Goal: Transaction & Acquisition: Purchase product/service

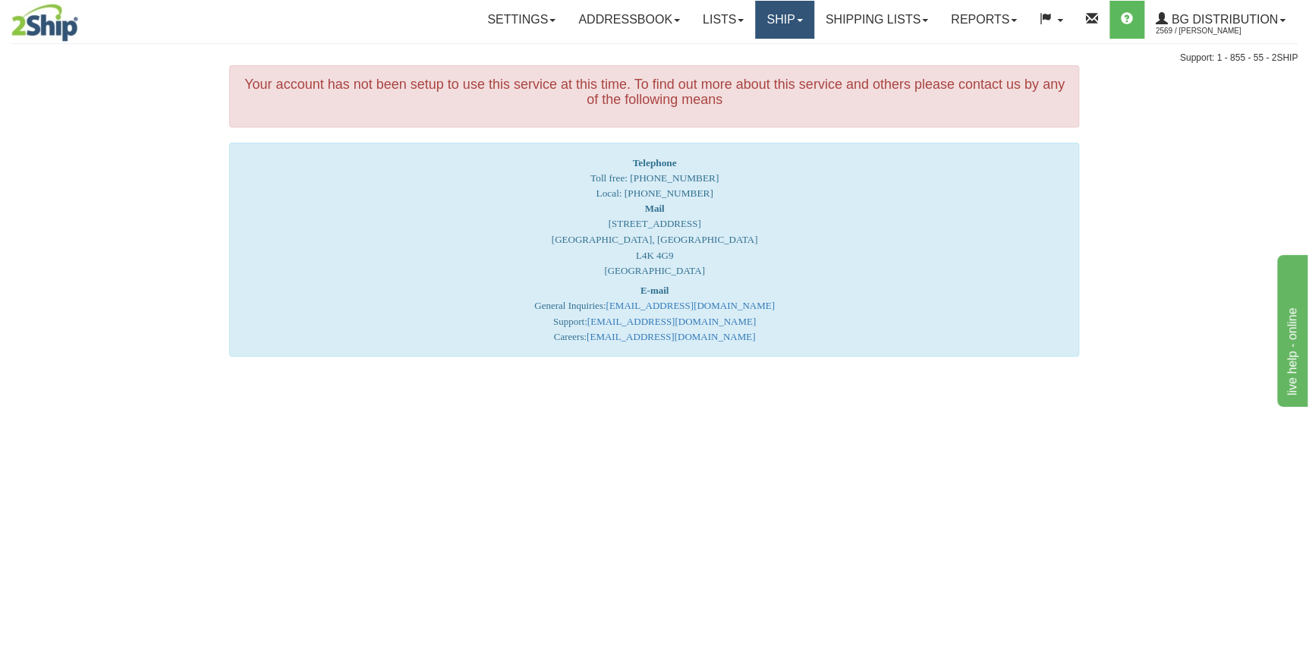
click at [784, 24] on link "Ship" at bounding box center [784, 20] width 58 height 38
click at [748, 52] on span "Ship Screen" at bounding box center [738, 53] width 58 height 12
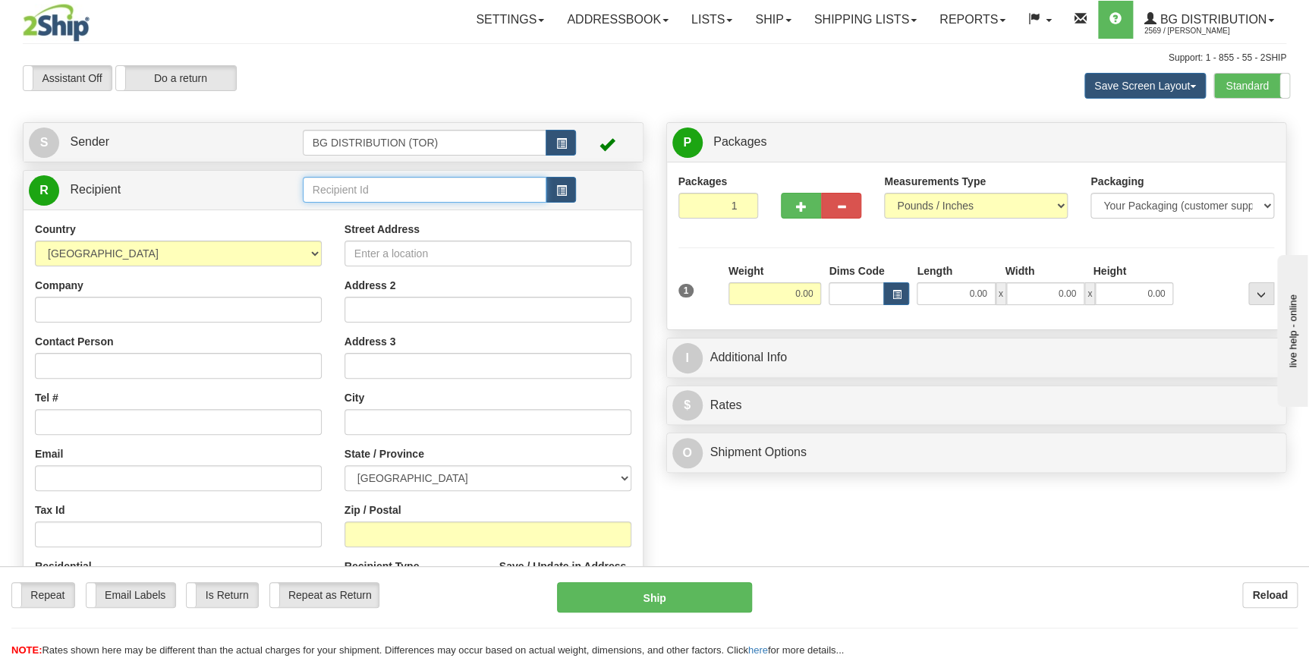
click at [370, 193] on input "text" at bounding box center [425, 190] width 244 height 26
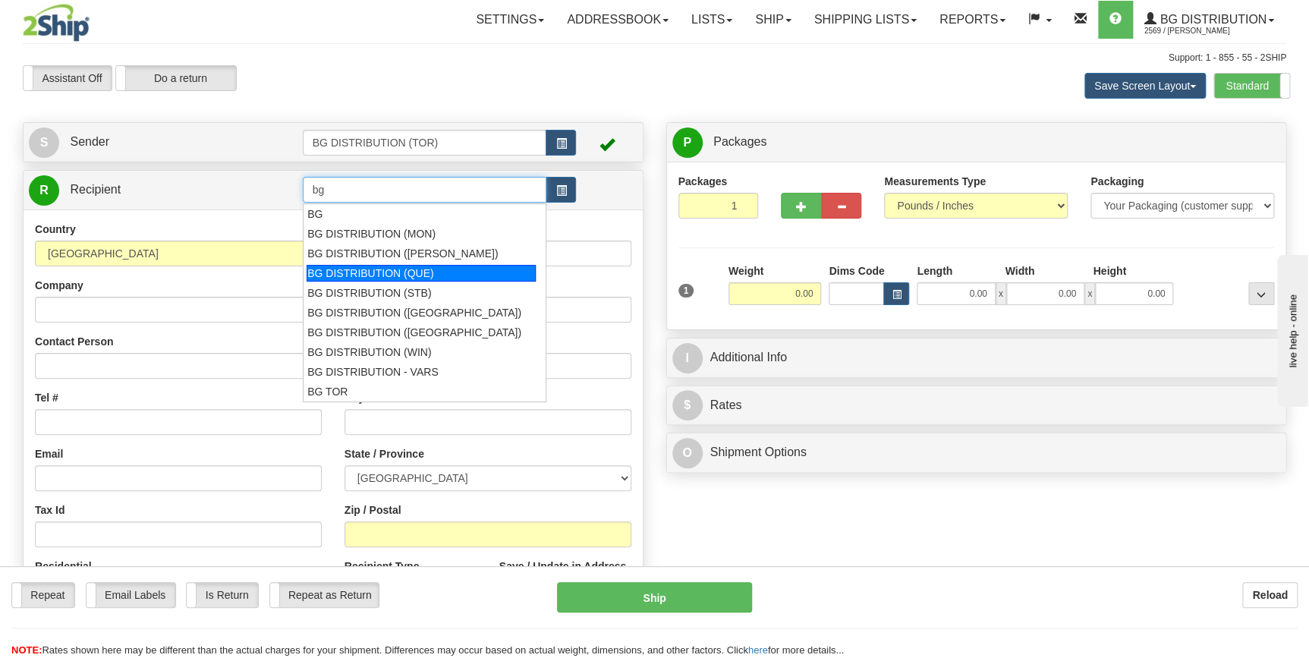
click at [395, 271] on div "BG DISTRIBUTION (QUE)" at bounding box center [421, 273] width 229 height 17
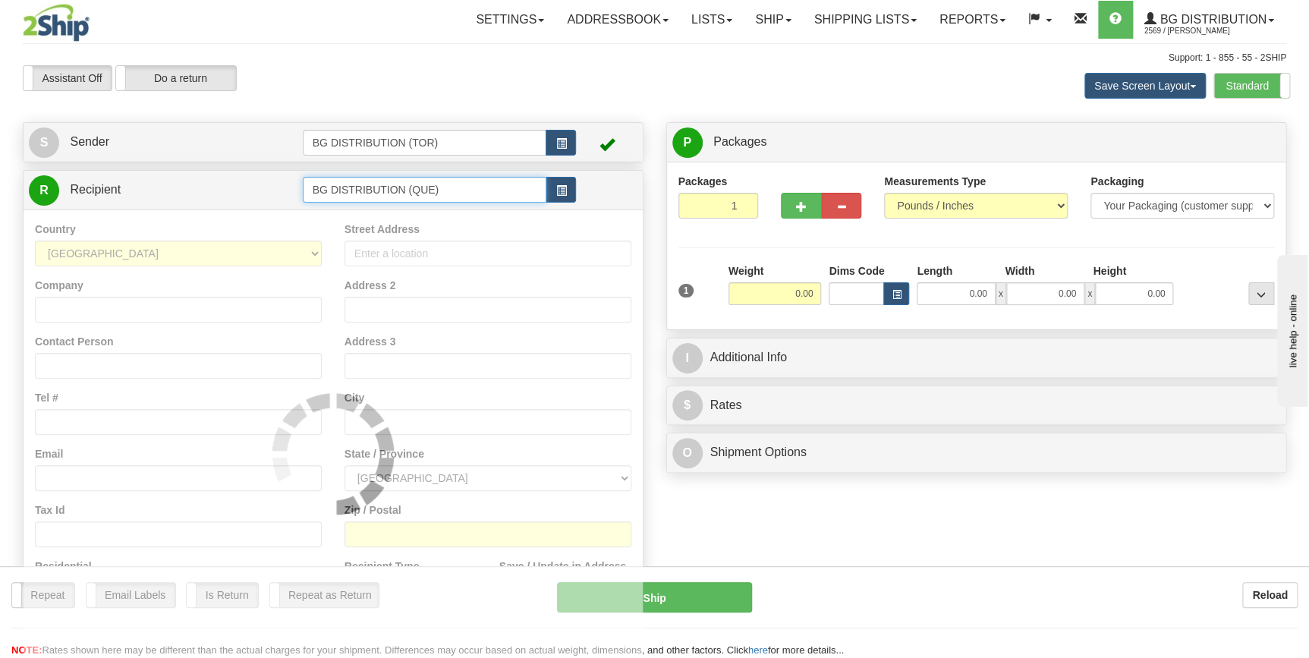
type input "BG DISTRIBUTION (QUE)"
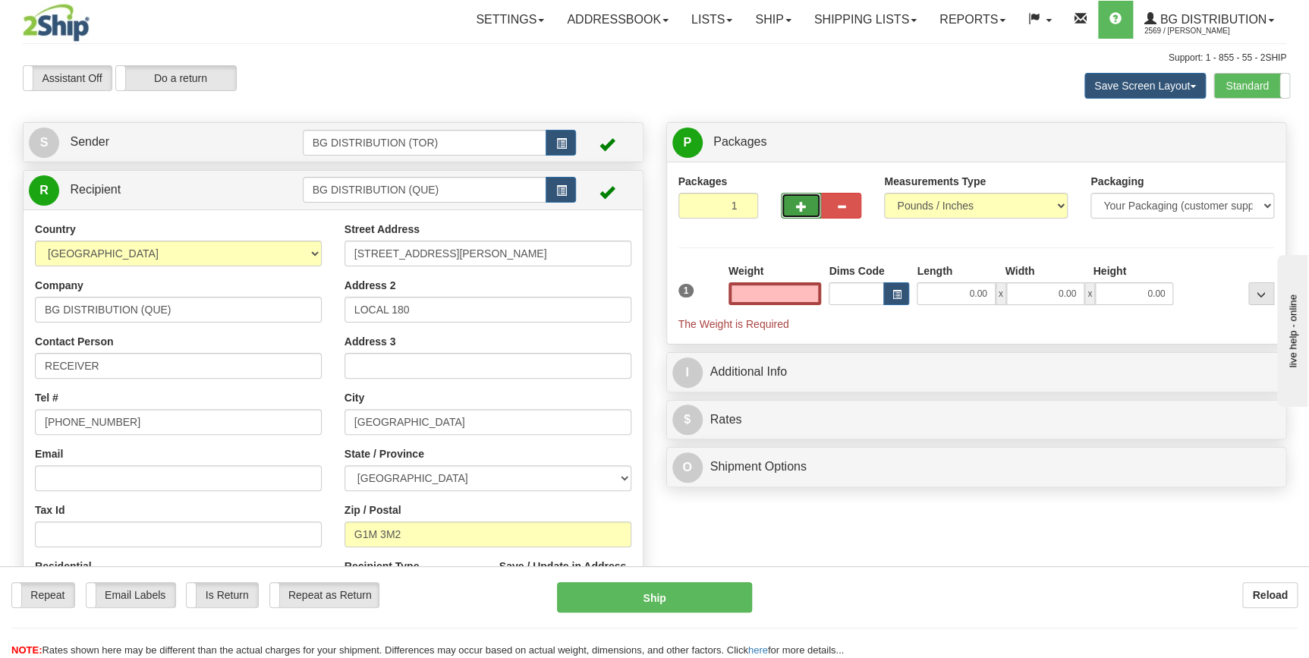
type input "0.00"
click at [801, 205] on span "button" at bounding box center [801, 207] width 11 height 10
type input "2"
click at [795, 288] on input "0.00" at bounding box center [775, 293] width 93 height 23
type input "5"
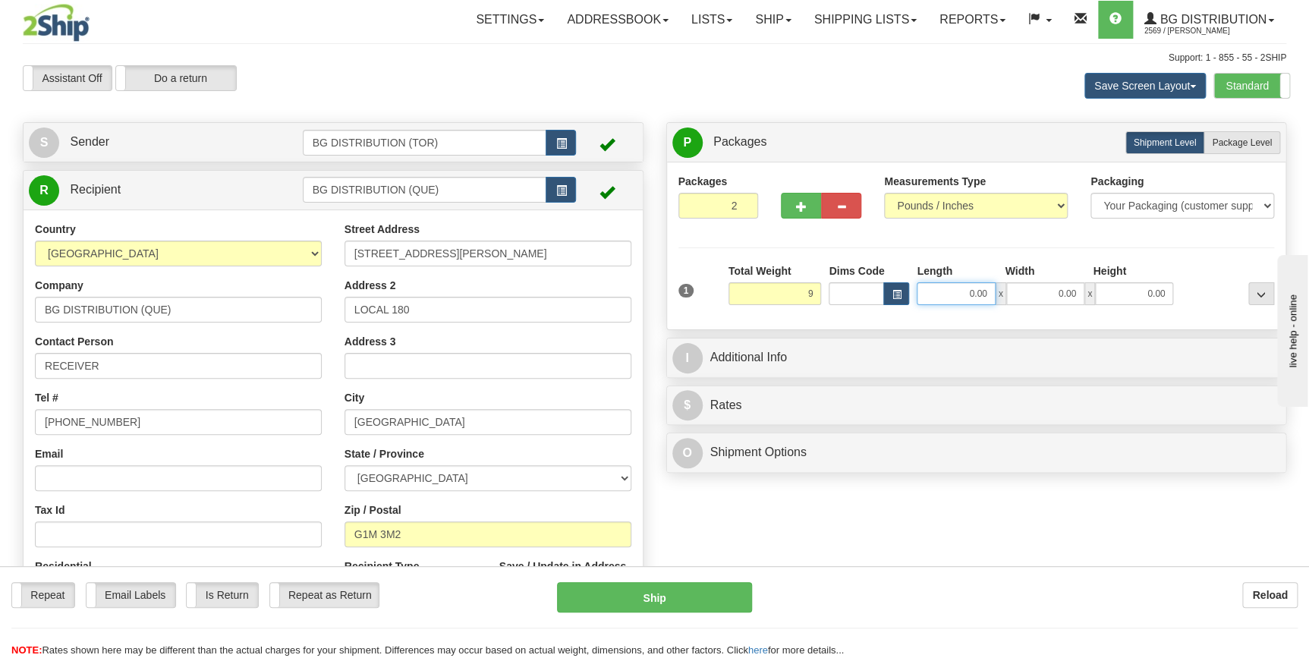
type input "9.00"
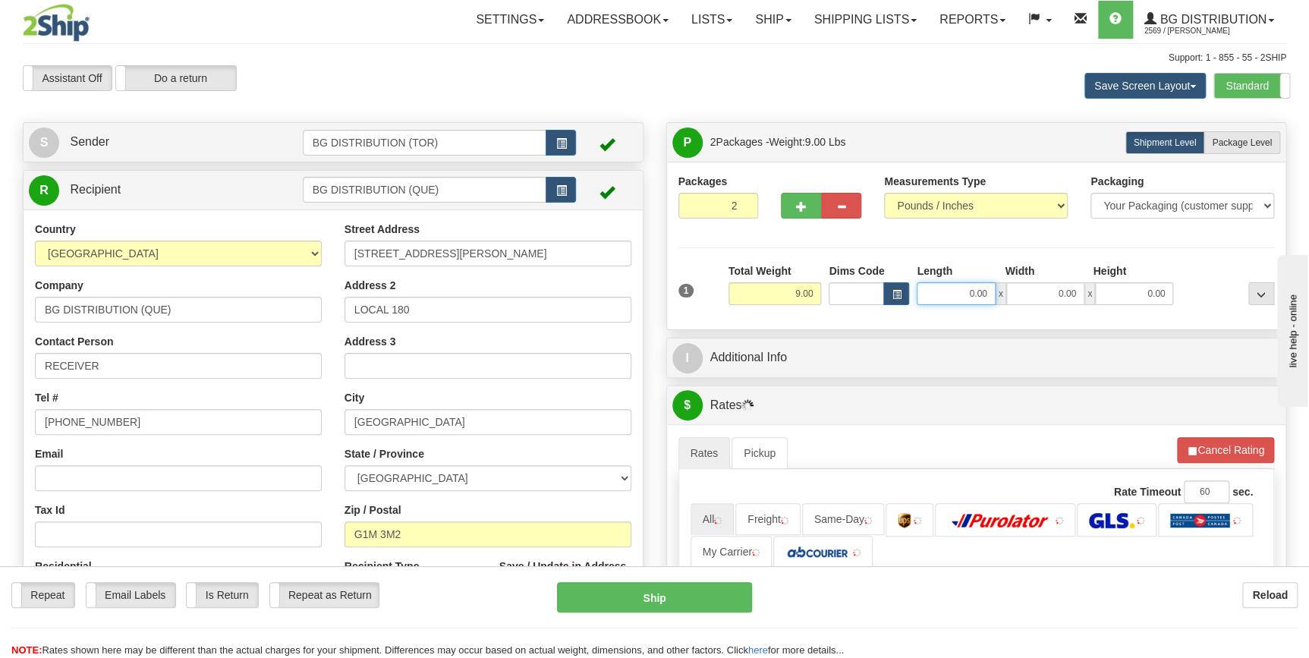
click at [962, 289] on input "0.00" at bounding box center [956, 293] width 78 height 23
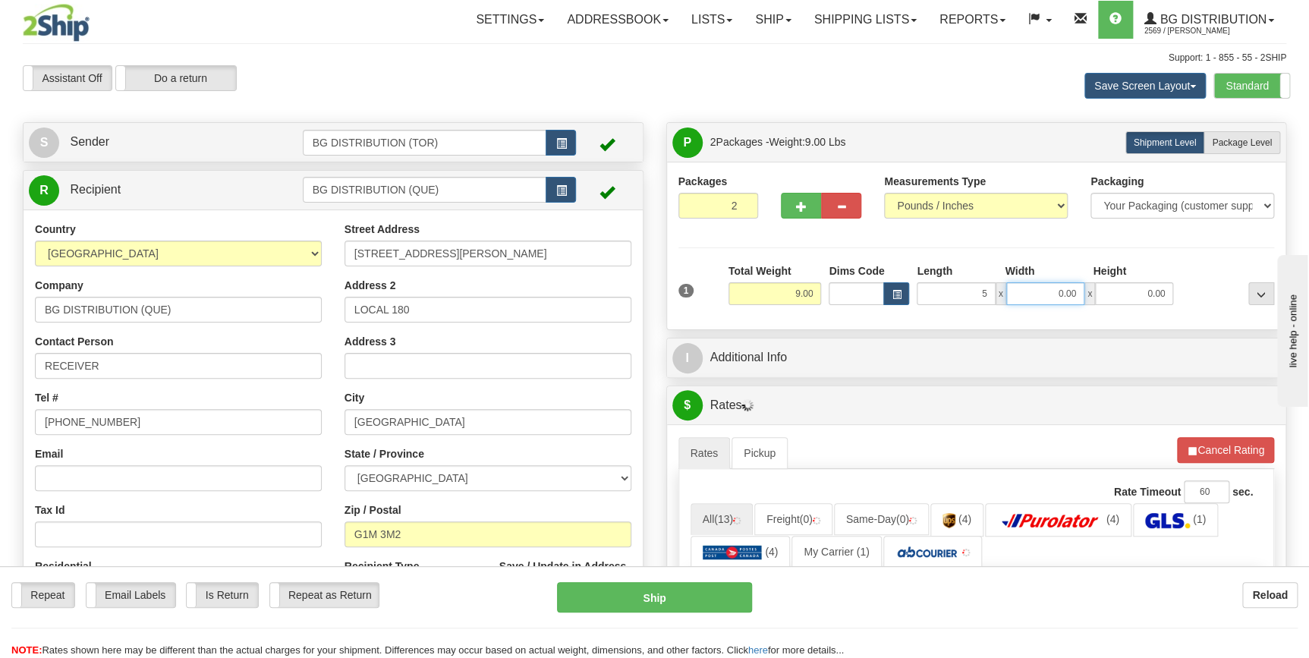
type input "5.00"
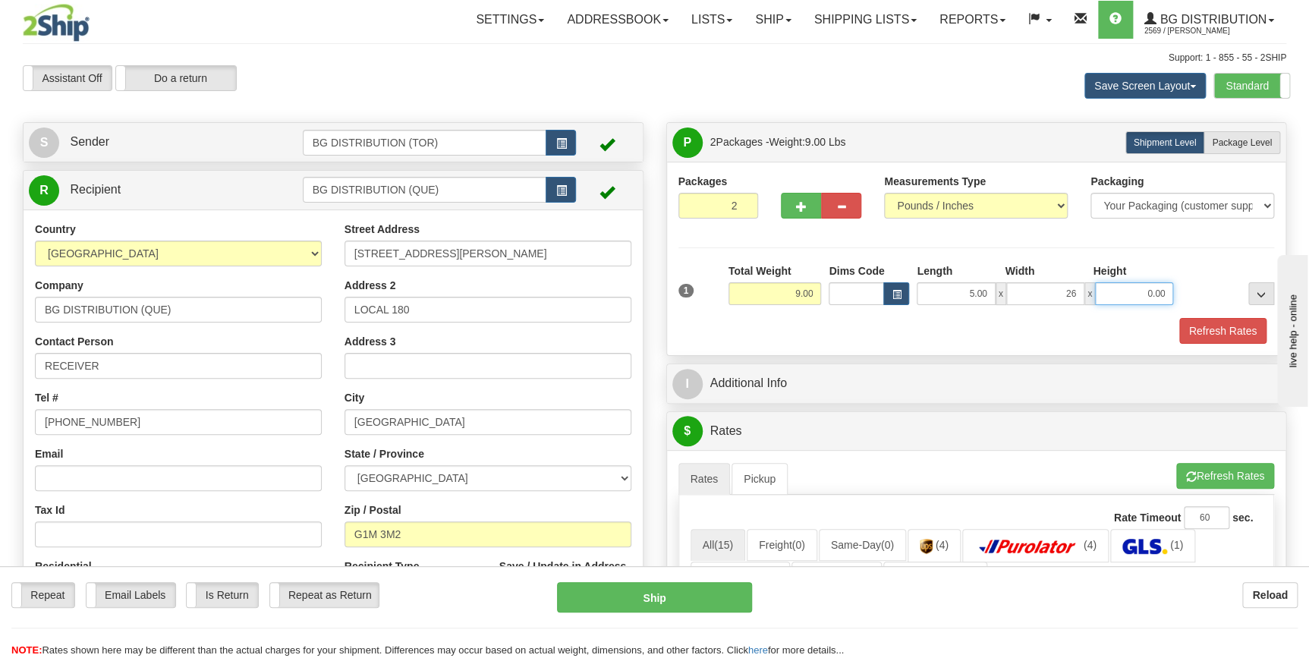
type input "26.00"
type input "4.00"
click at [1006, 335] on div "Refresh Rates" at bounding box center [977, 331] width 604 height 26
click at [1238, 143] on span "Package Level" at bounding box center [1242, 142] width 60 height 11
radio input "true"
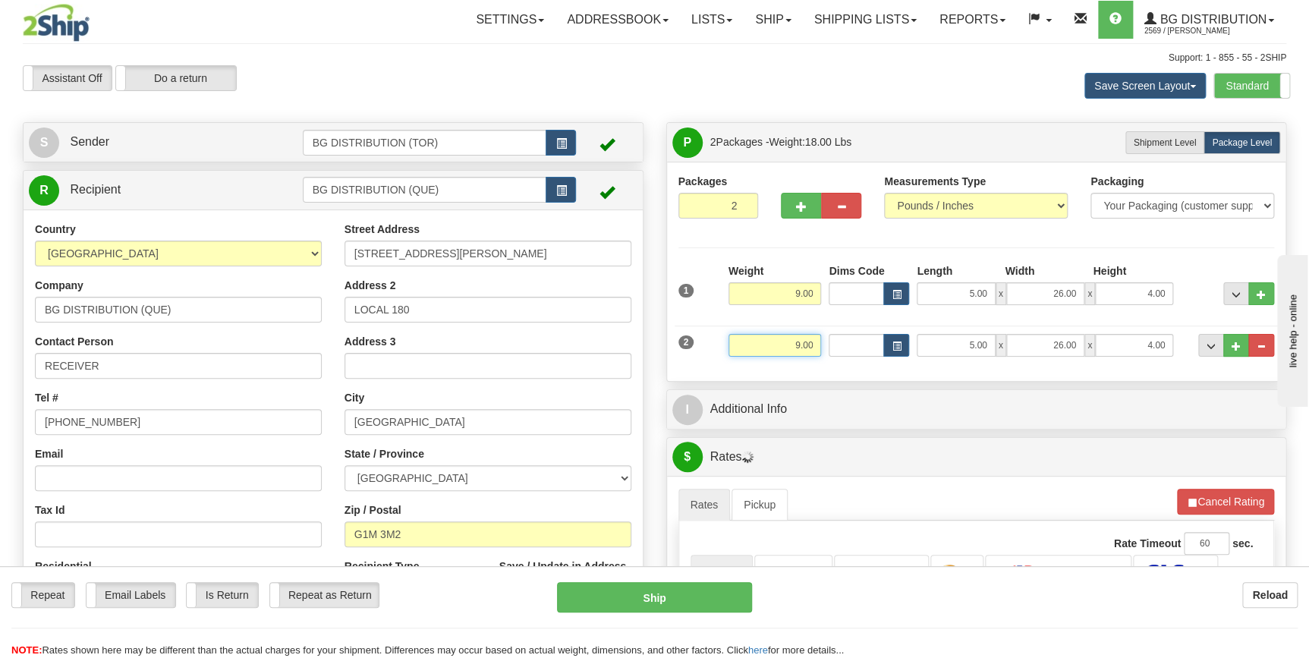
drag, startPoint x: 795, startPoint y: 346, endPoint x: 820, endPoint y: 345, distance: 24.3
click at [820, 345] on input "9.00" at bounding box center [775, 345] width 93 height 23
type input "1.00"
click at [952, 348] on input "5.00" at bounding box center [956, 345] width 78 height 23
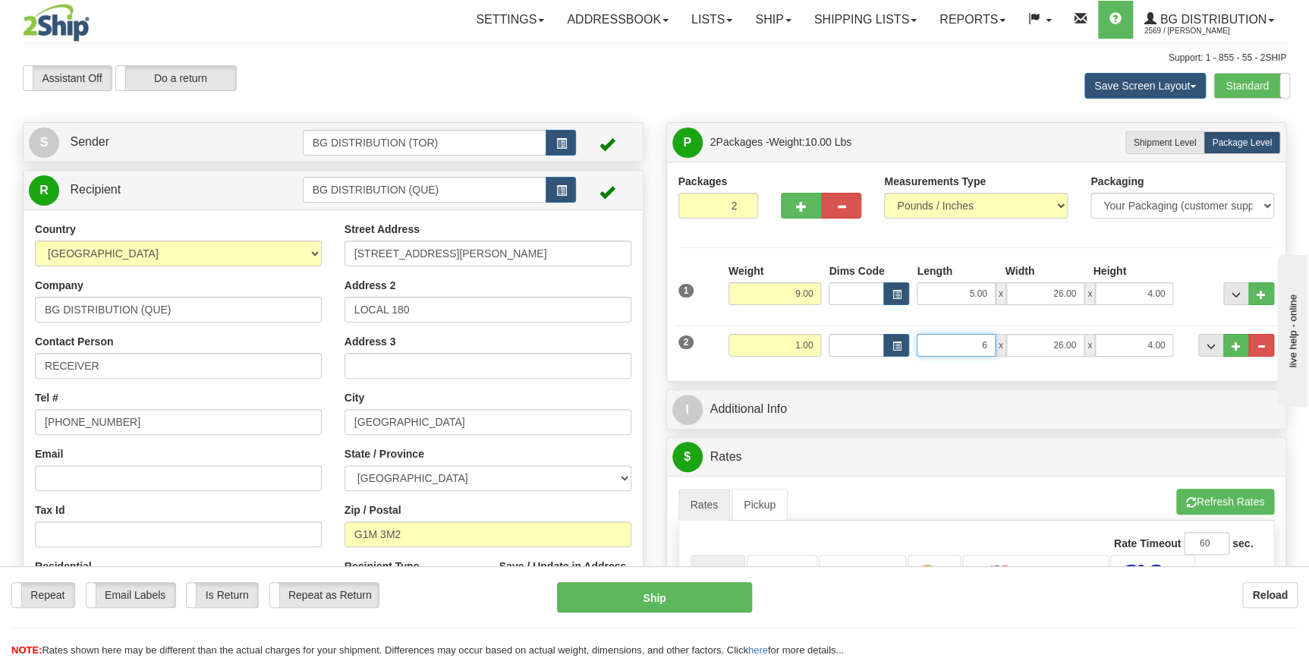
type input "6.00"
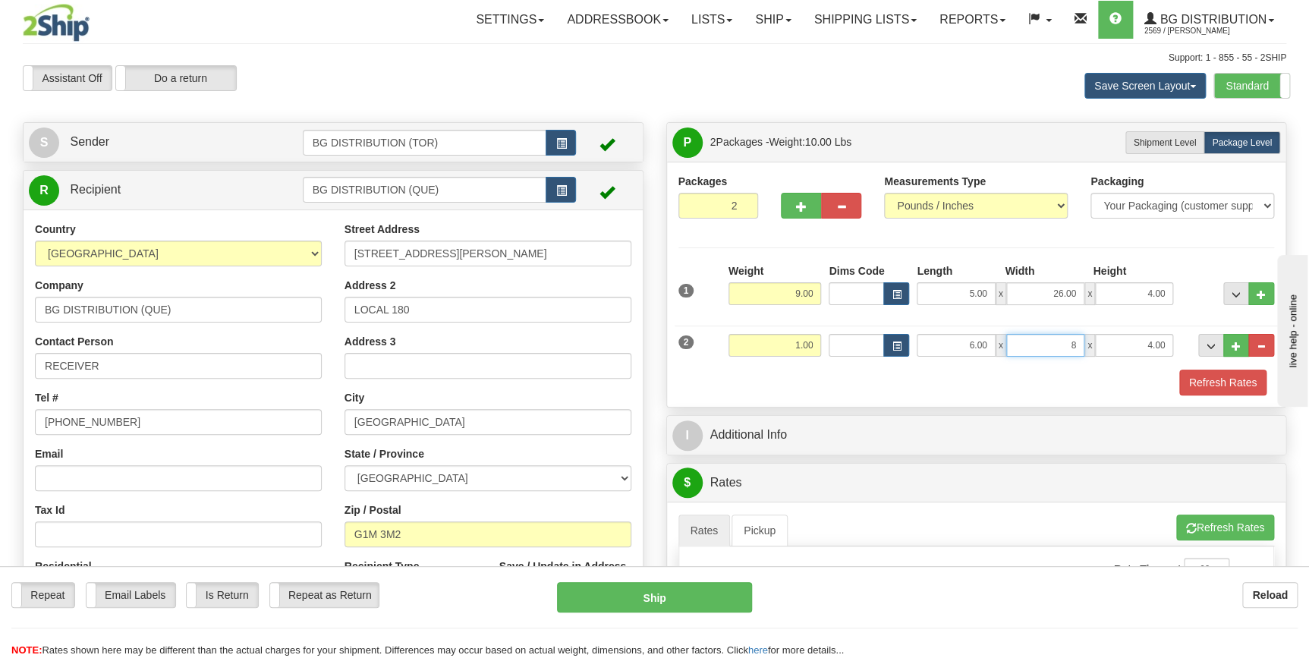
type input "8.00"
type input "6.00"
click at [895, 385] on div "Refresh Rates" at bounding box center [977, 383] width 604 height 26
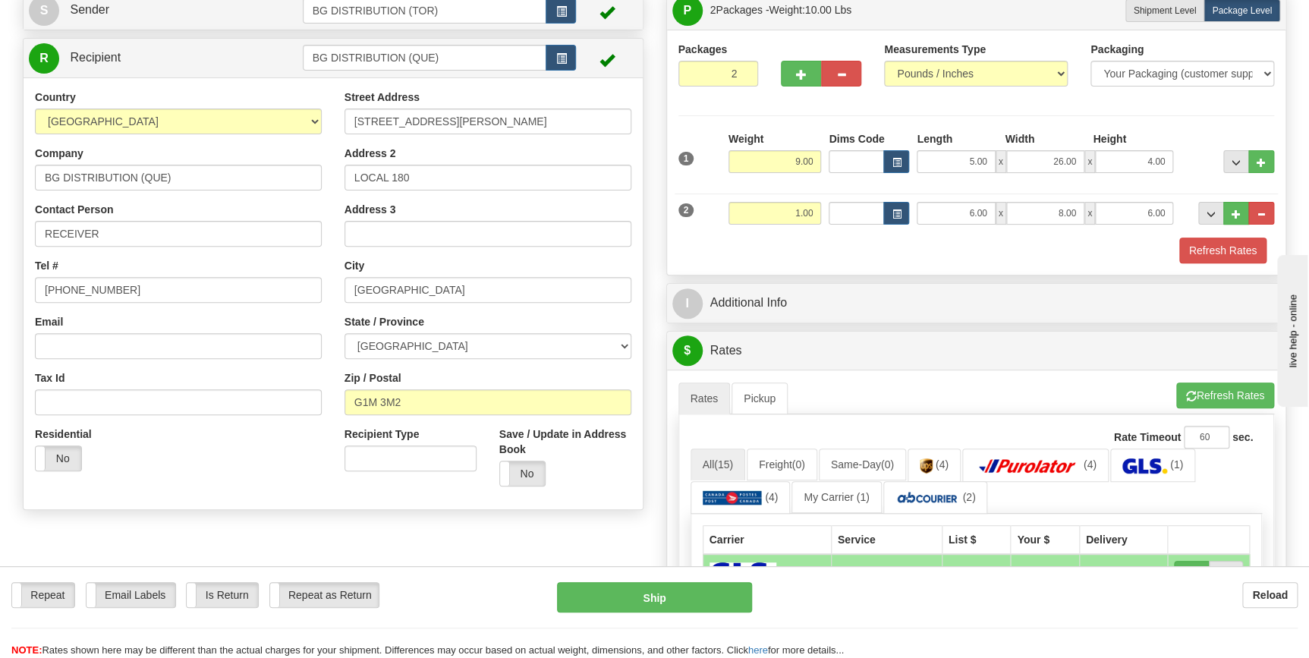
scroll to position [137, 0]
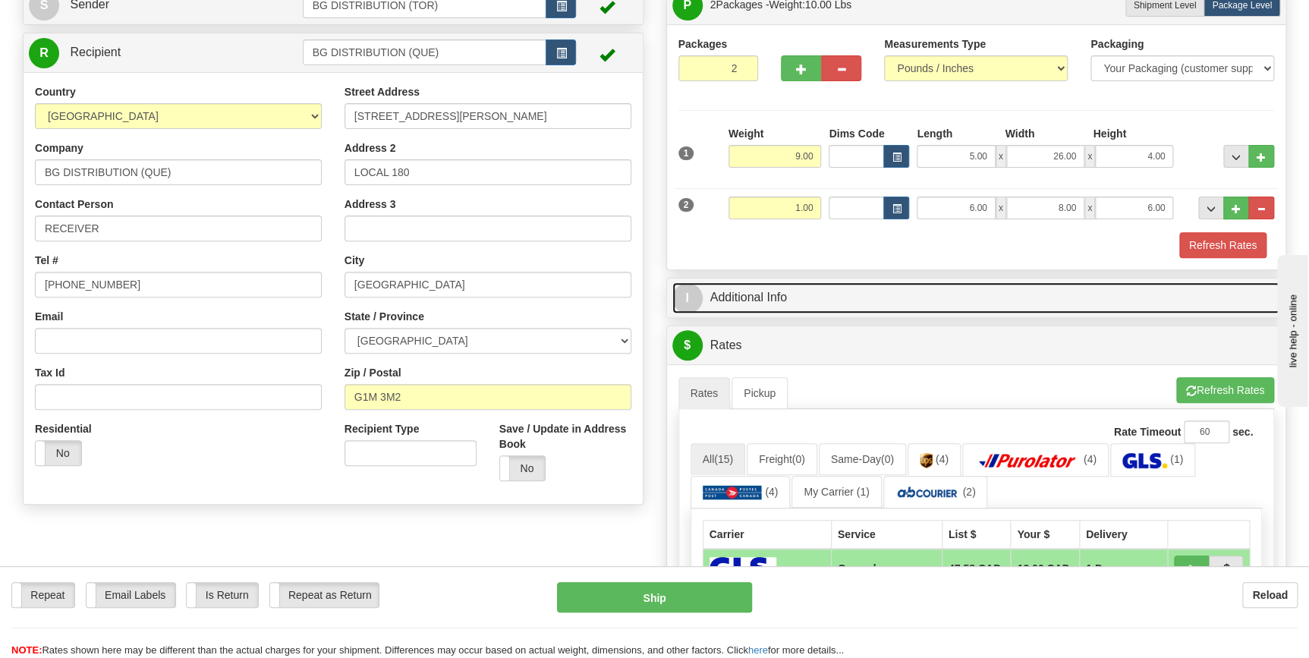
click at [768, 297] on link "I Additional Info" at bounding box center [976, 297] width 609 height 31
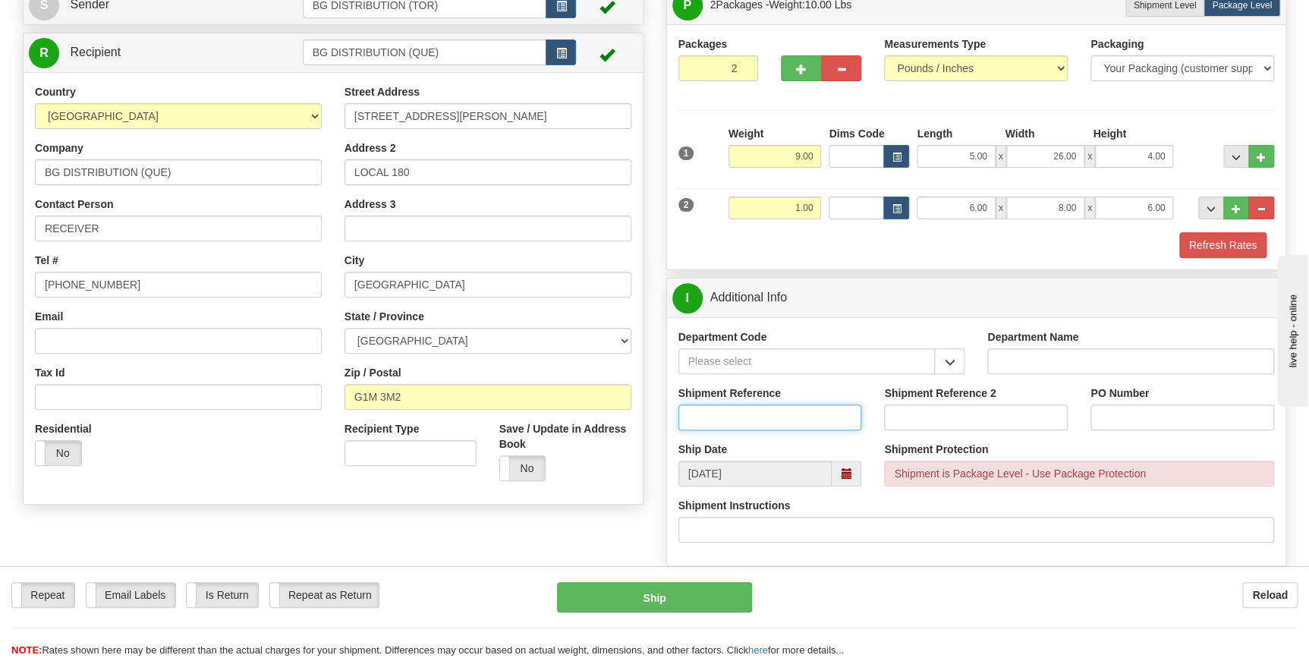
drag, startPoint x: 729, startPoint y: 399, endPoint x: 726, endPoint y: 417, distance: 17.6
click at [726, 417] on input "Shipment Reference" at bounding box center [770, 417] width 184 height 26
click at [724, 417] on input "167710-00" at bounding box center [770, 417] width 184 height 26
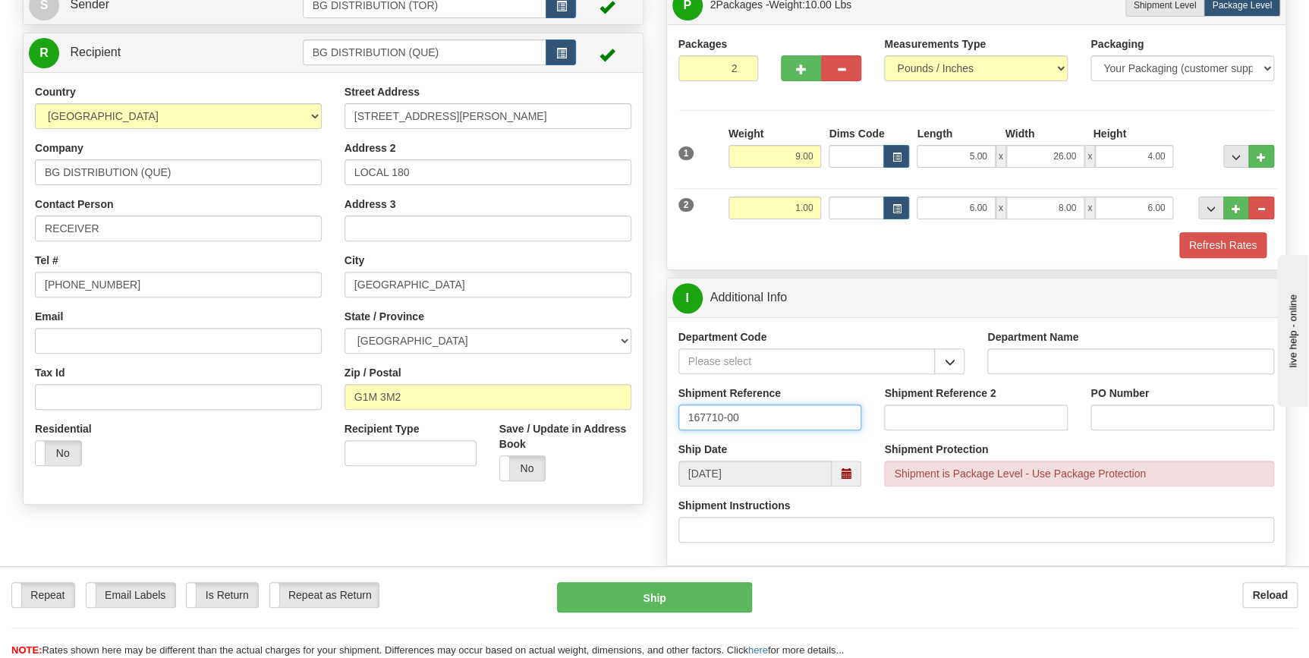
type input "167710-00"
click at [1156, 413] on input "PO Number" at bounding box center [1183, 417] width 184 height 26
paste input "167710-00"
type input "167710-00"
click at [1142, 442] on div "Shipment Protection Shipment is Package Level - Use Package Protection" at bounding box center [1079, 464] width 390 height 45
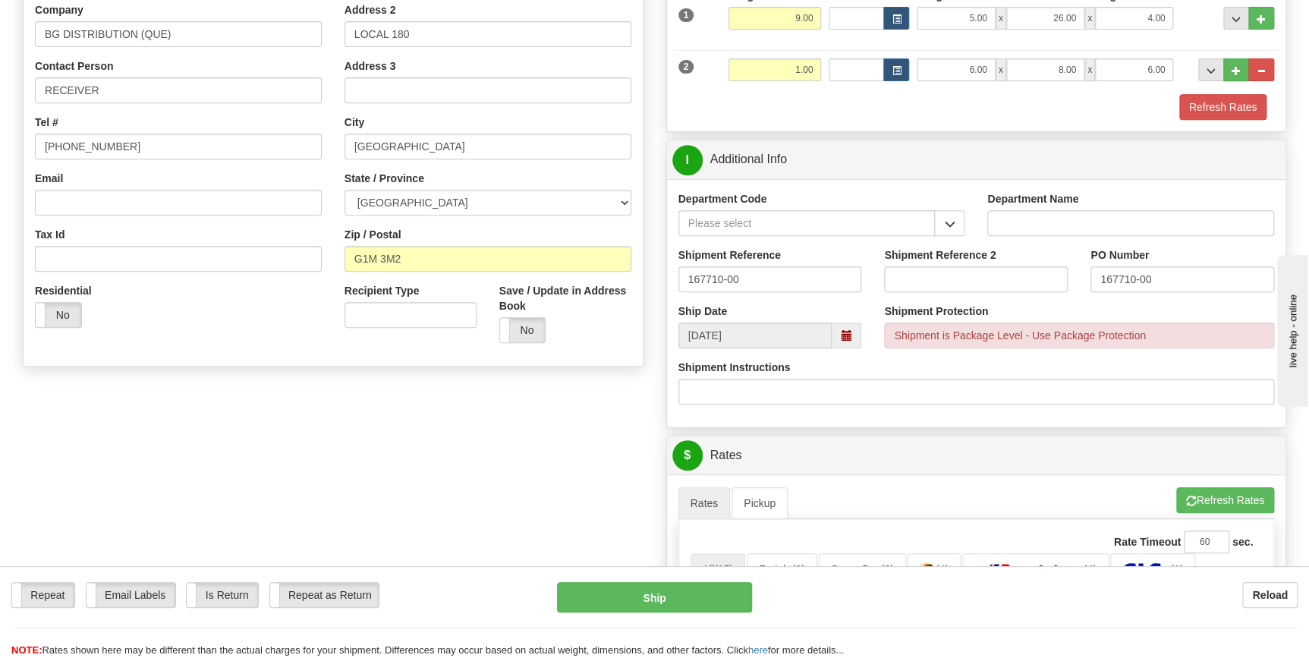
scroll to position [345, 0]
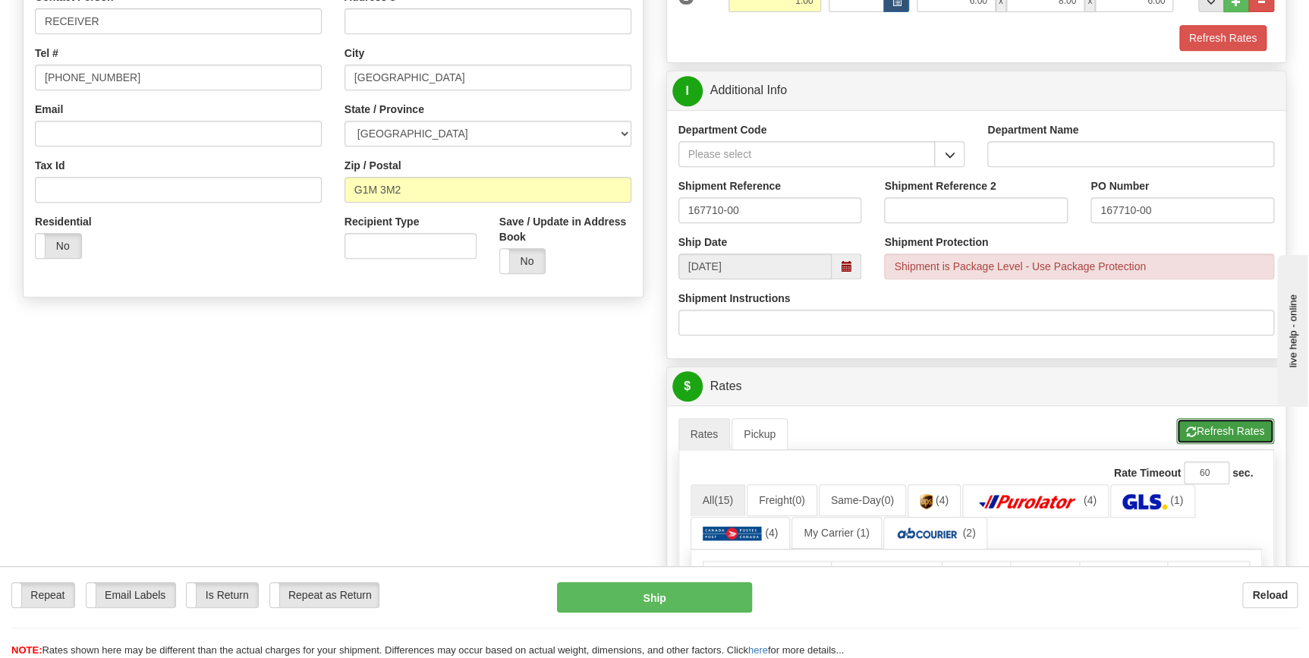
click at [1199, 432] on button "Refresh Rates" at bounding box center [1225, 431] width 98 height 26
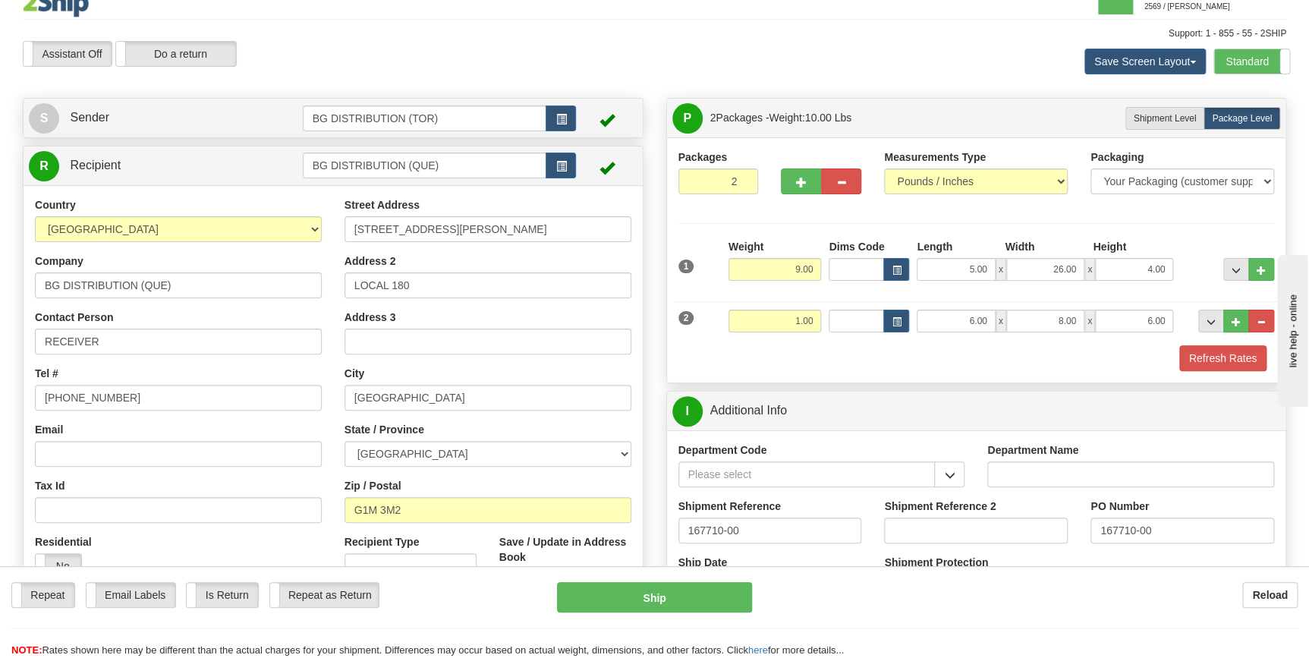
scroll to position [0, 0]
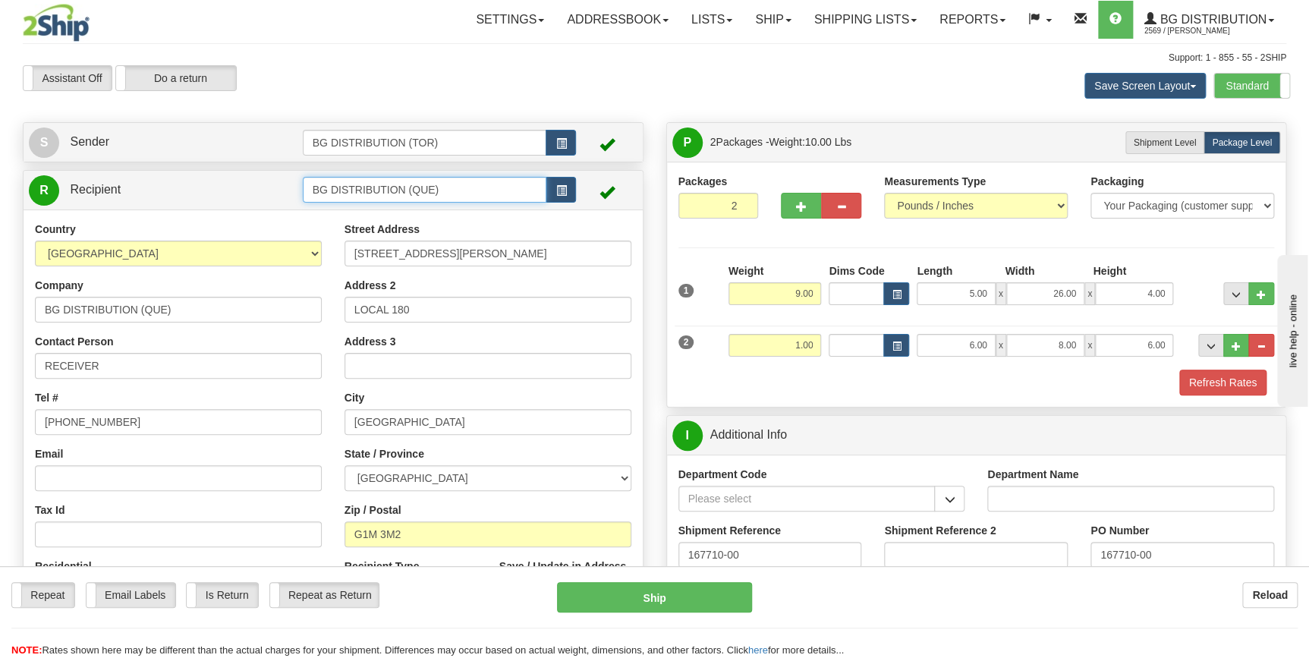
click at [474, 190] on input "BG DISTRIBUTION (QUE)" at bounding box center [425, 190] width 244 height 26
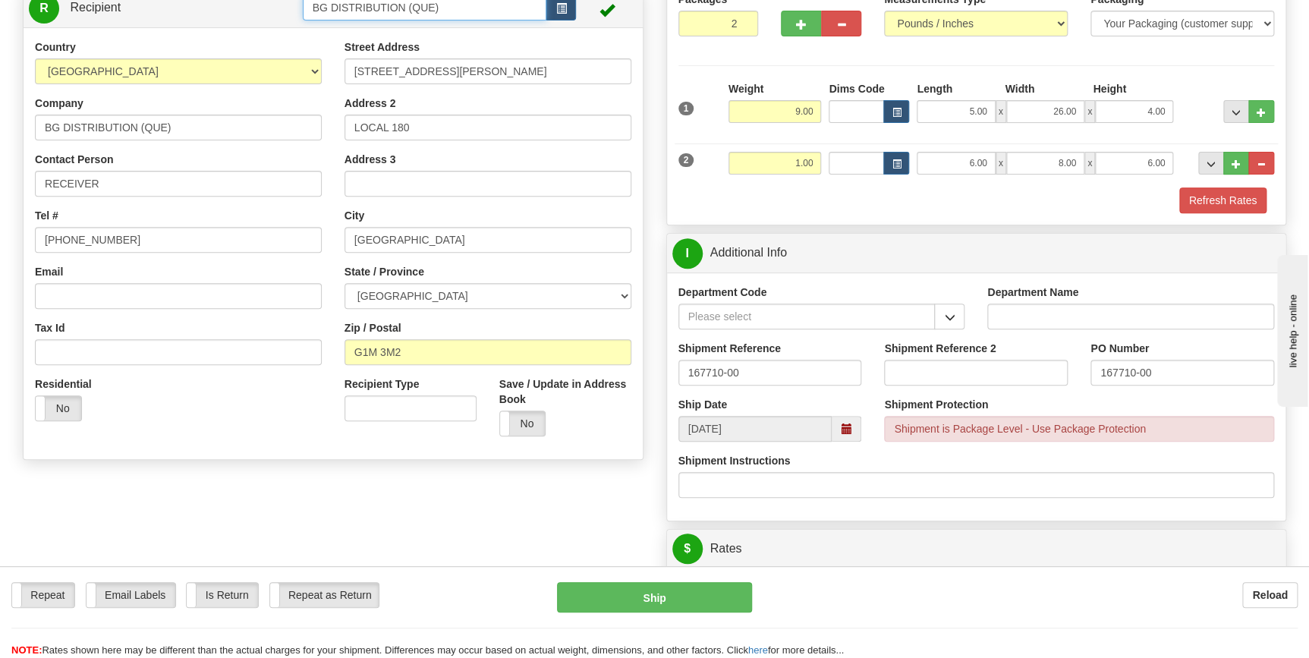
scroll to position [206, 0]
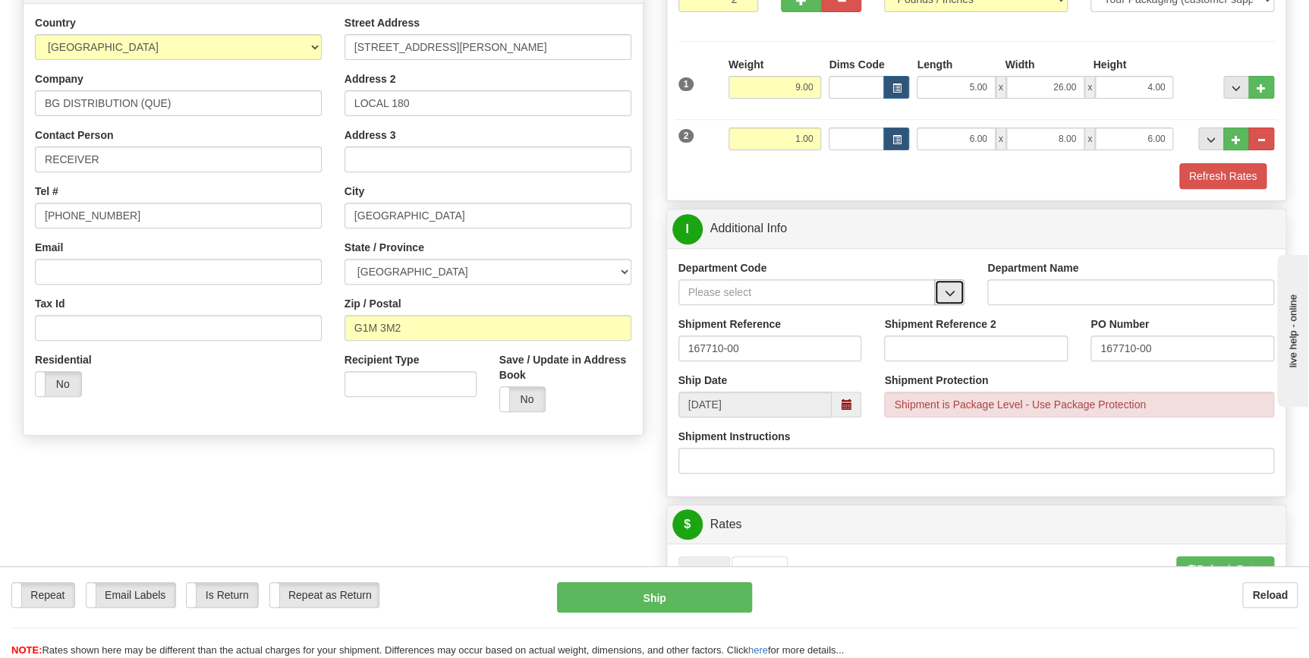
click at [946, 297] on span "button" at bounding box center [949, 293] width 11 height 10
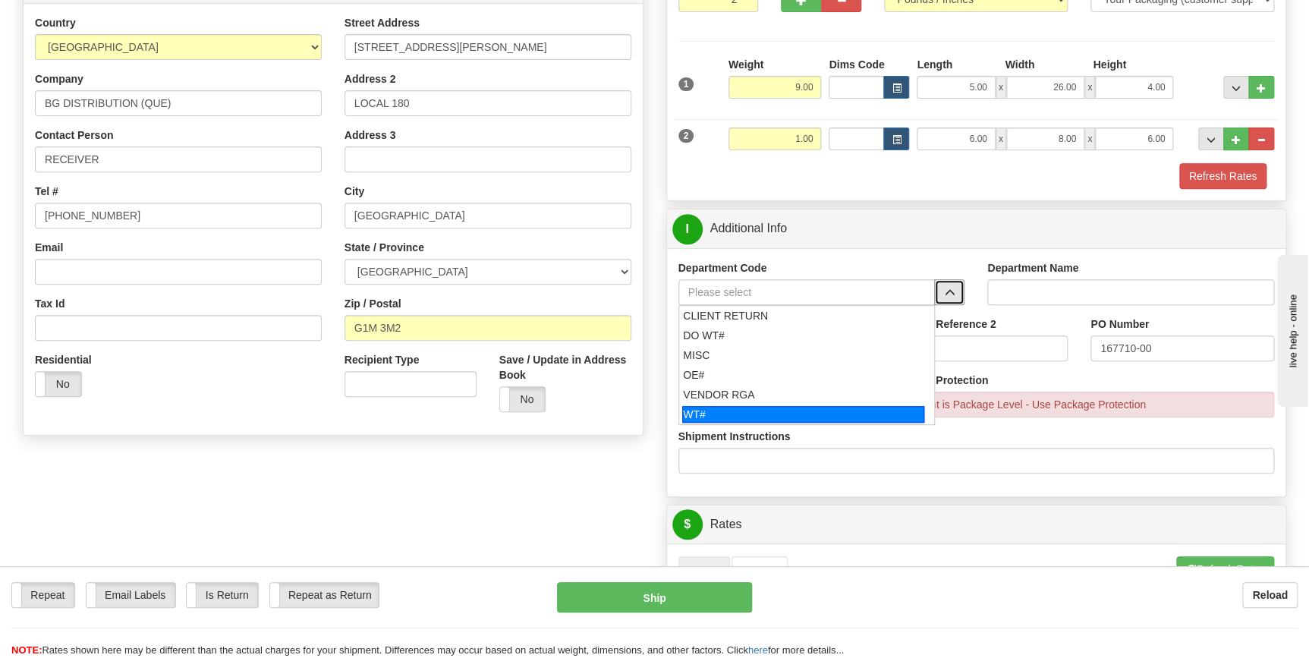
click at [763, 408] on div "WT#" at bounding box center [803, 414] width 242 height 17
type input "WT#"
type input "WAREHOUSE TRANSFERS"
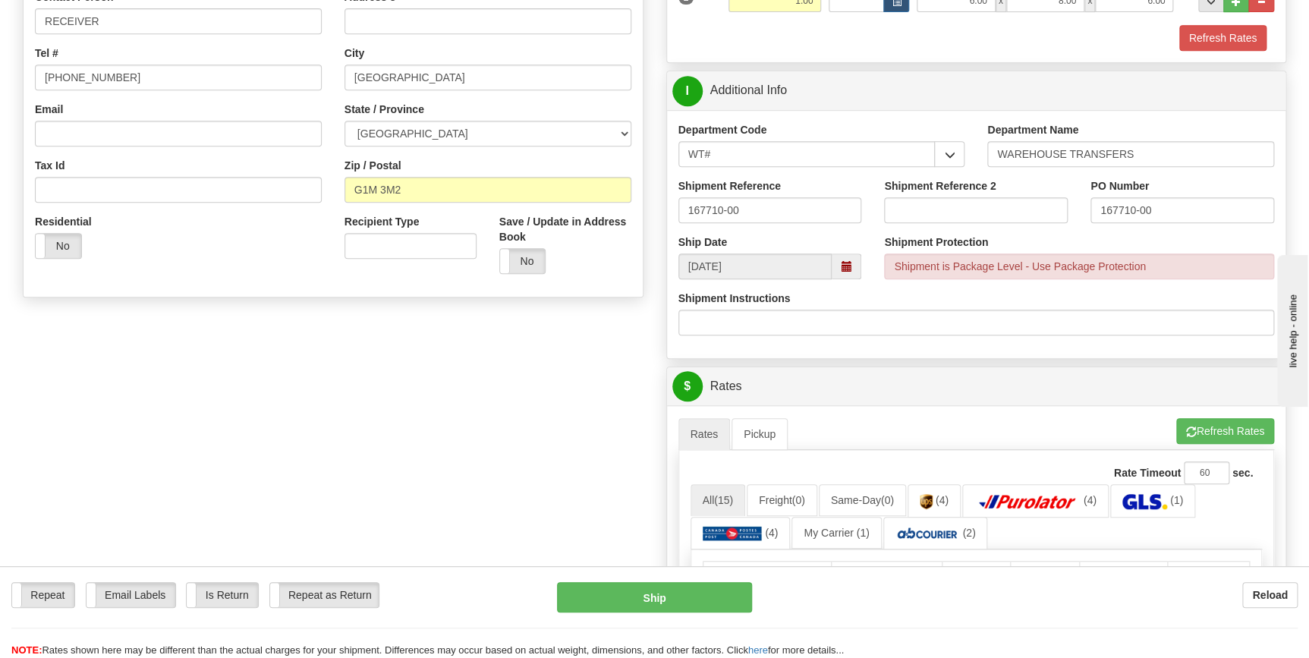
scroll to position [414, 0]
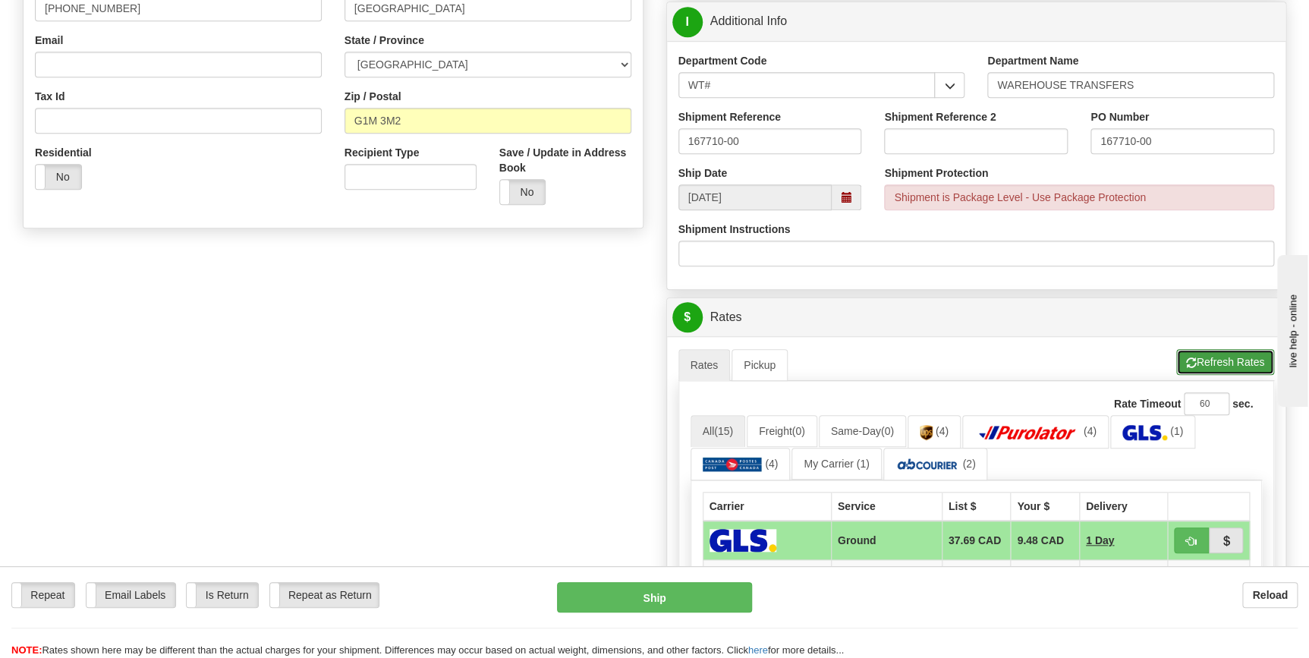
click at [1214, 358] on button "Refresh Rates" at bounding box center [1225, 362] width 98 height 26
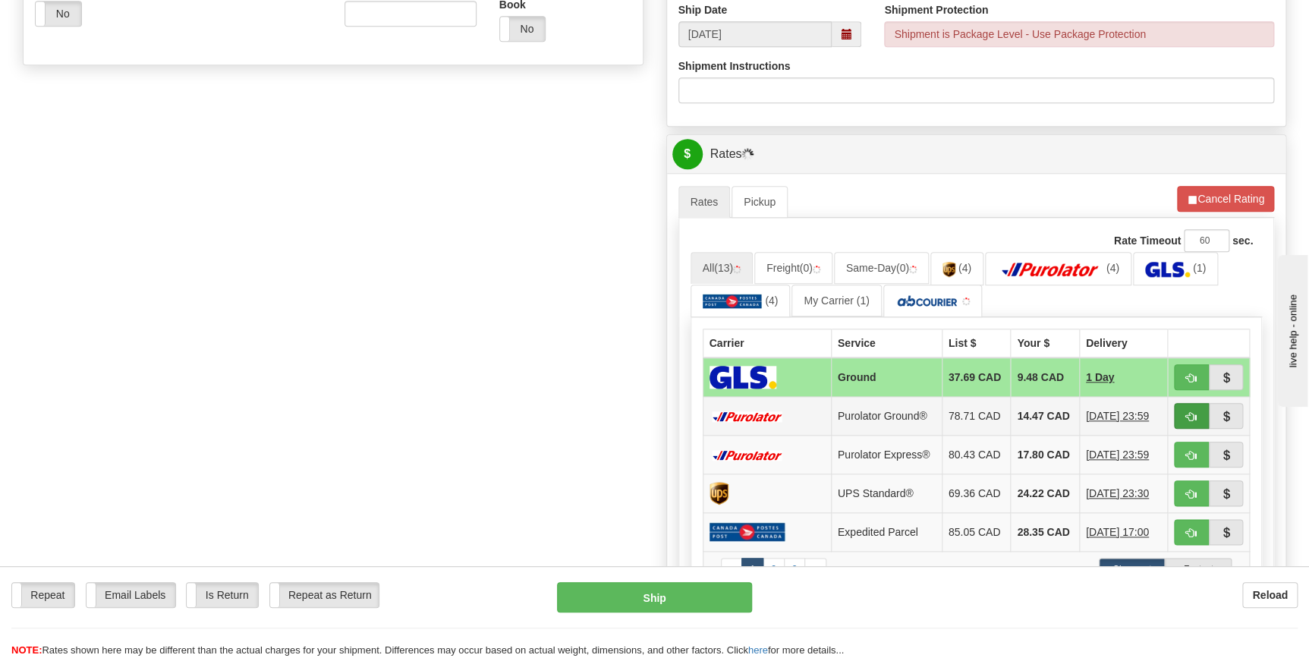
scroll to position [552, 0]
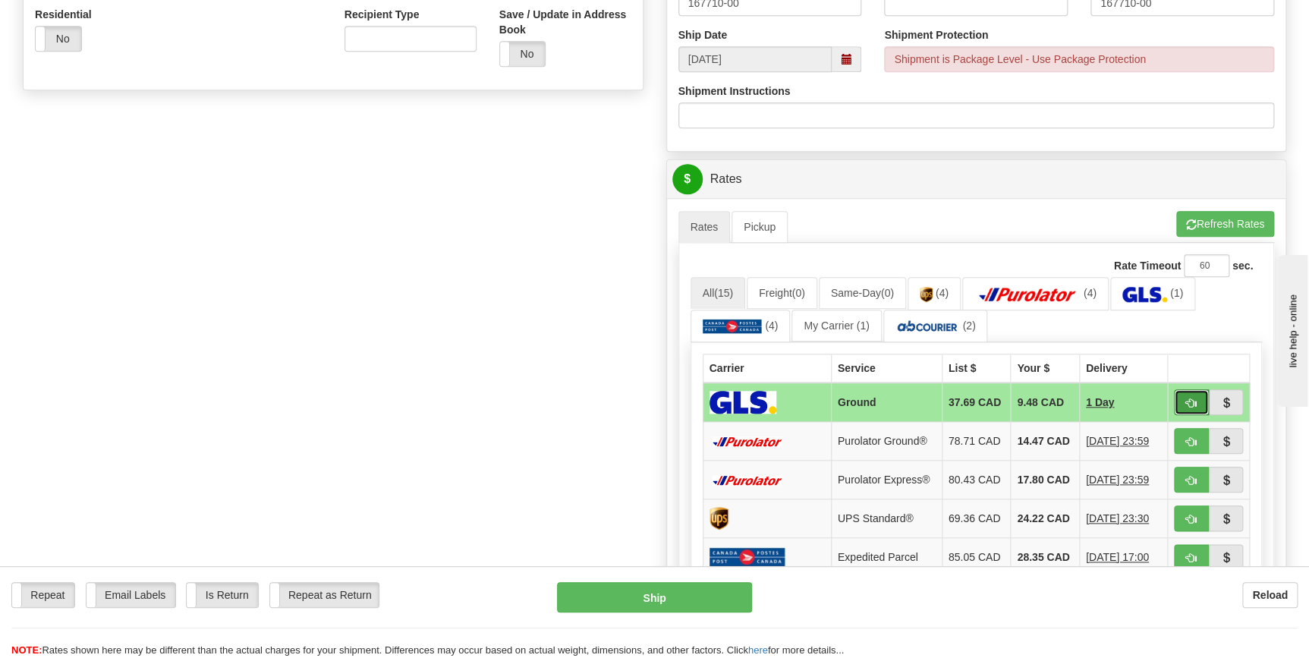
click at [1188, 401] on span "button" at bounding box center [1191, 403] width 11 height 10
type input "1"
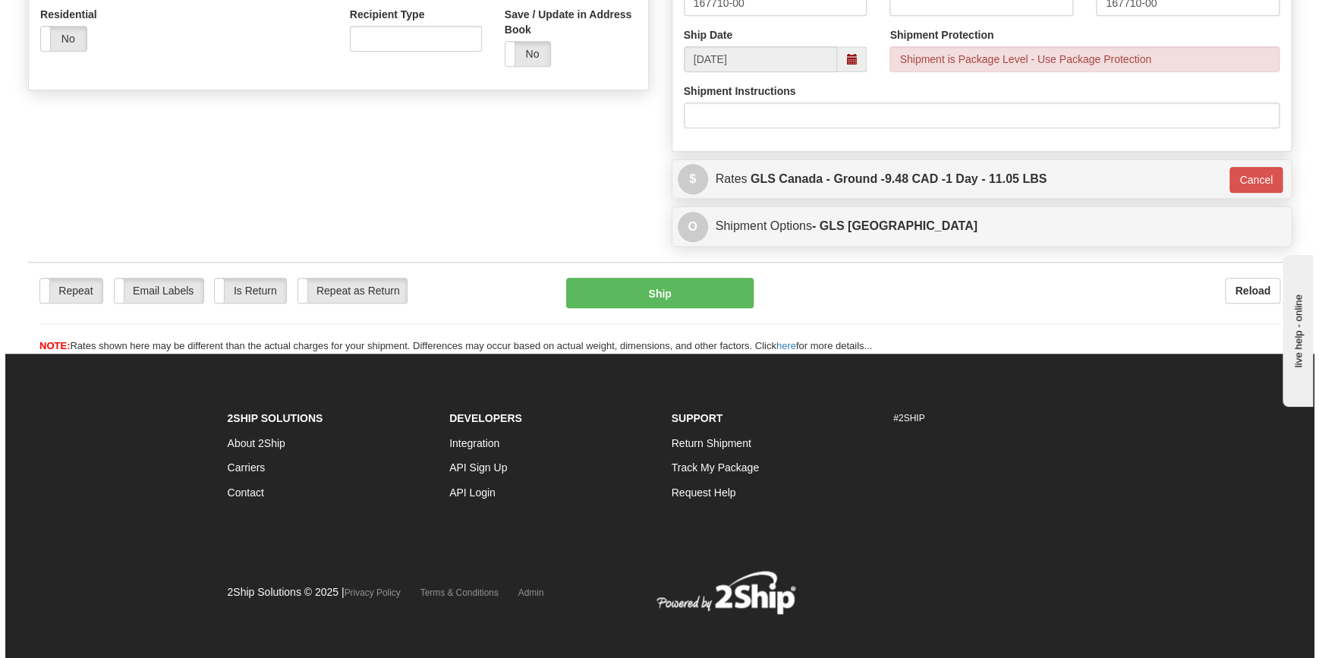
scroll to position [543, 0]
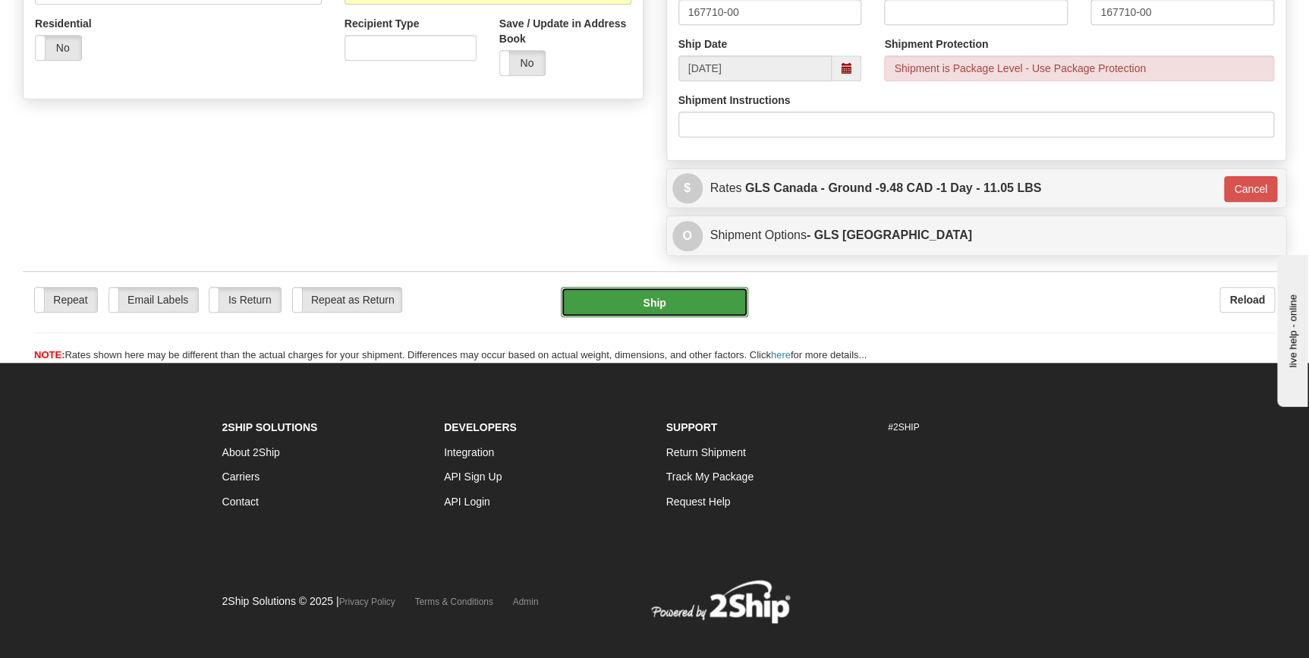
click at [666, 297] on button "Ship" at bounding box center [654, 302] width 187 height 30
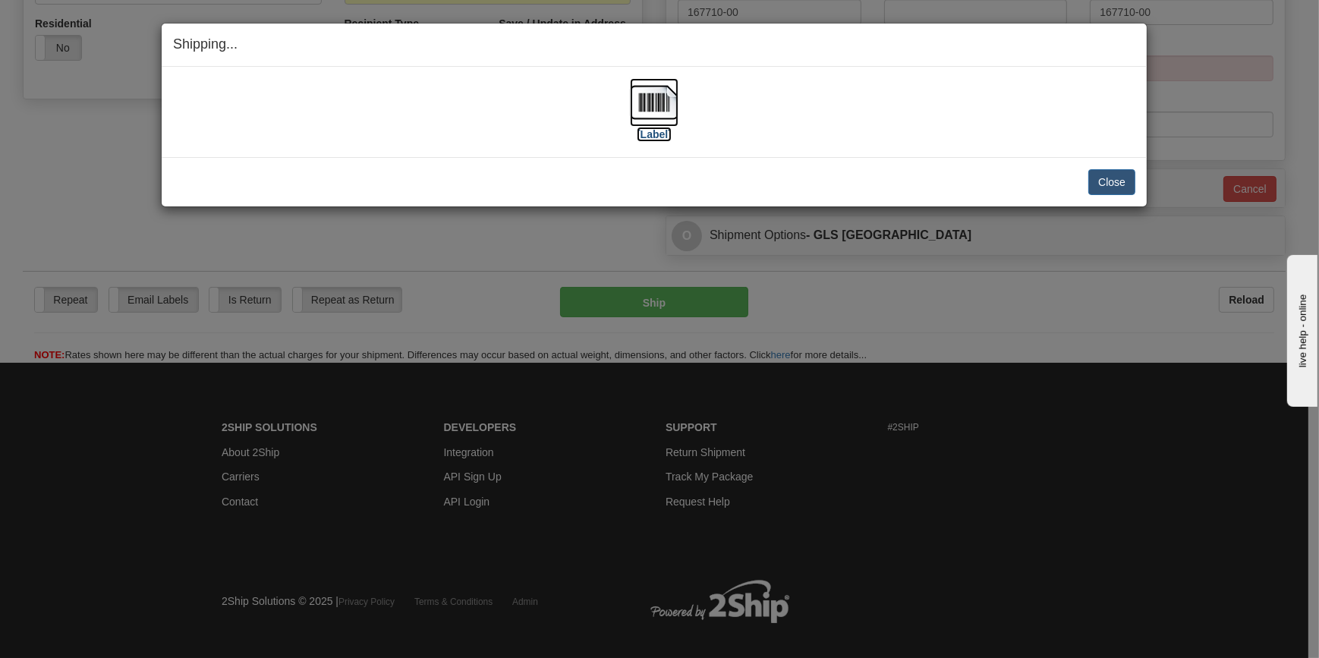
click at [658, 118] on img at bounding box center [654, 102] width 49 height 49
click at [1128, 181] on button "Close" at bounding box center [1111, 182] width 47 height 26
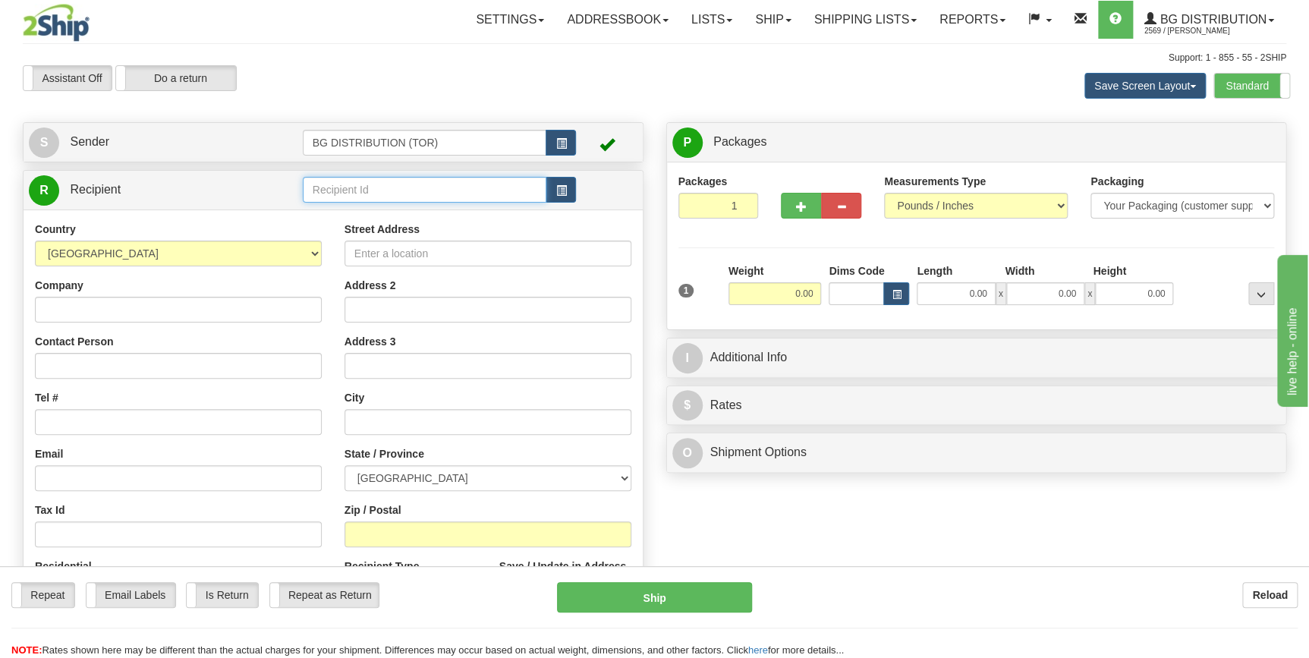
click at [349, 191] on input "text" at bounding box center [425, 190] width 244 height 26
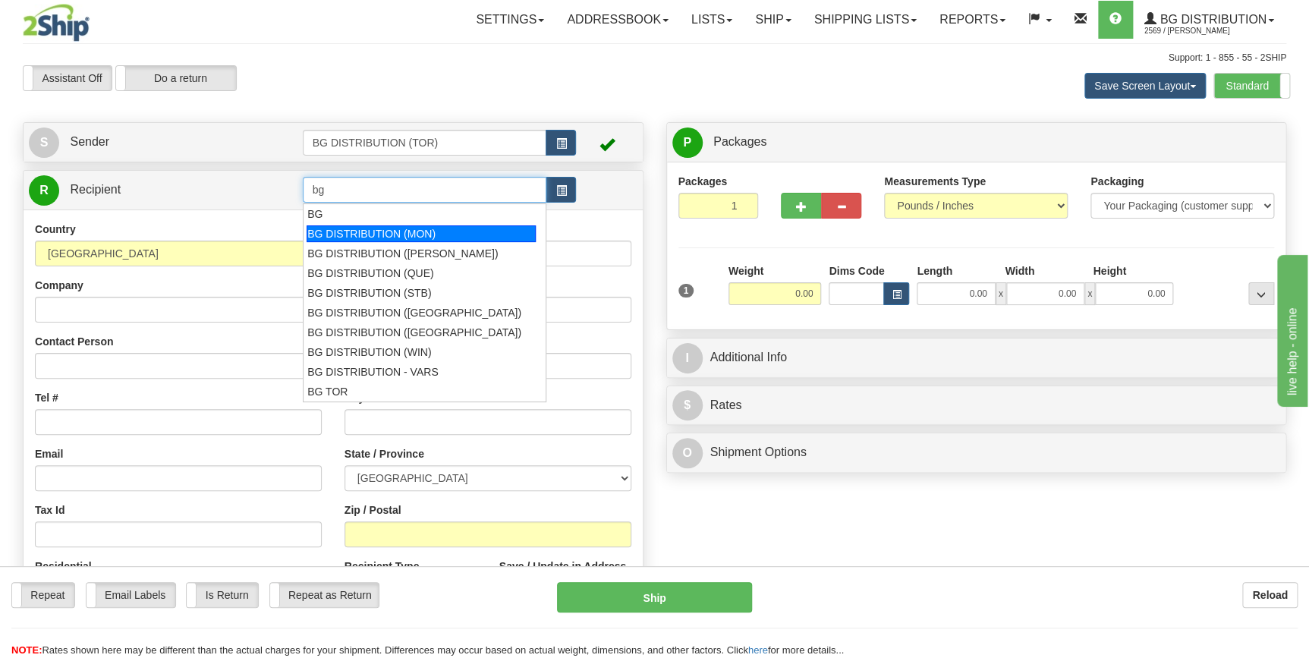
click at [384, 229] on div "BG DISTRIBUTION (MON)" at bounding box center [421, 233] width 229 height 17
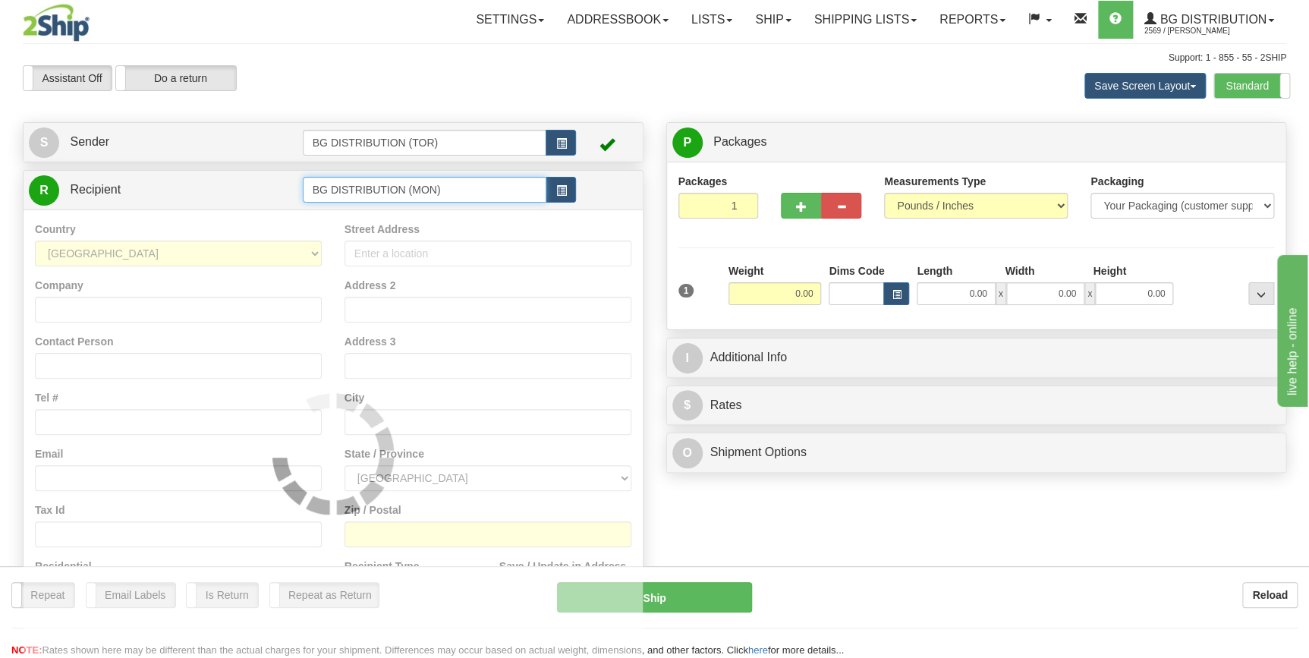
type input "BG DISTRIBUTION (MON)"
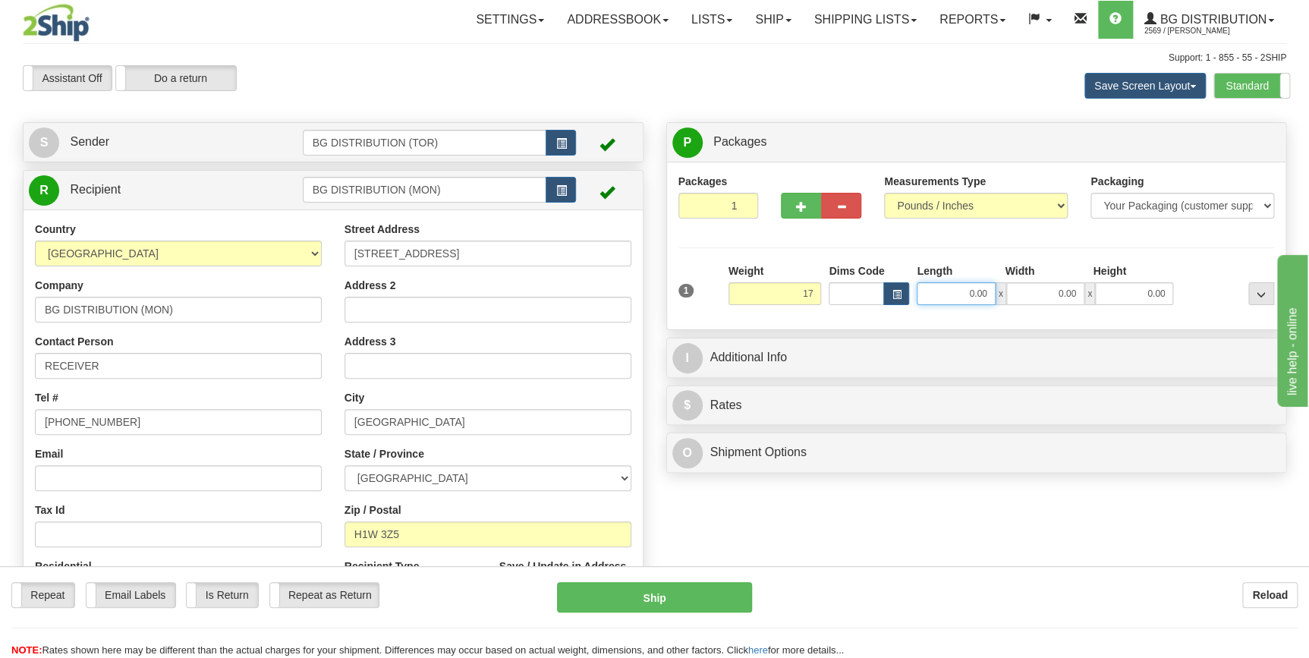
type input "17.00"
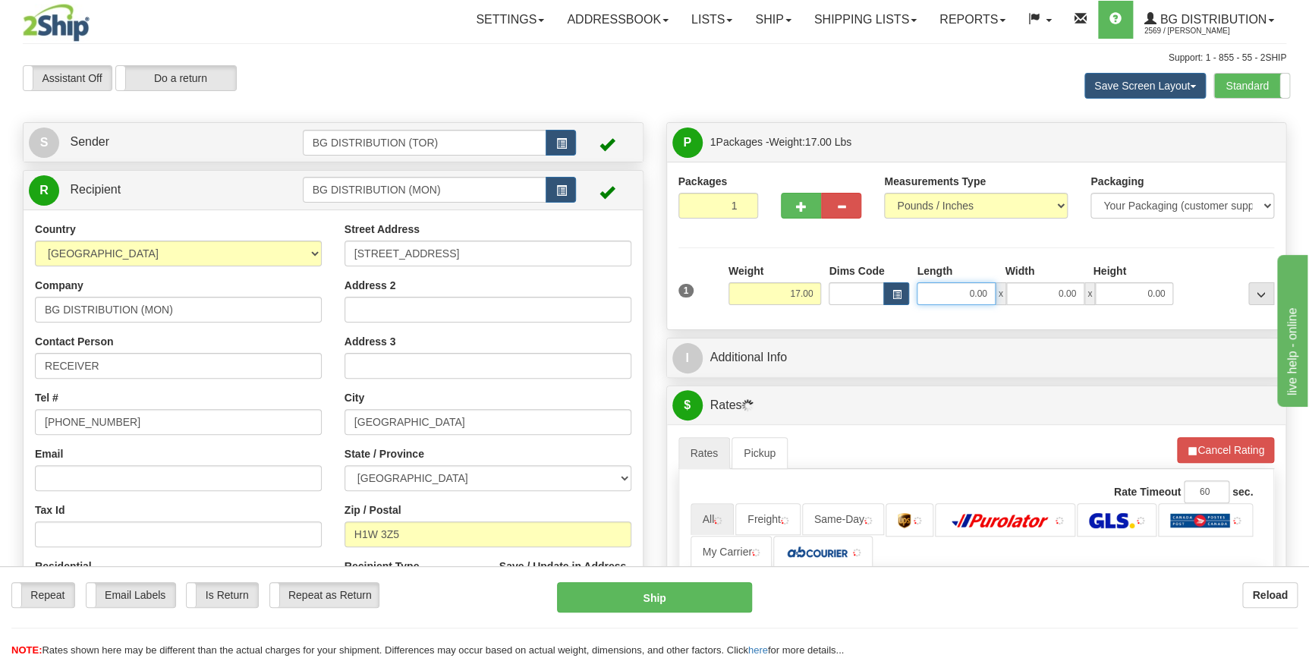
click at [980, 296] on input "0.00" at bounding box center [956, 293] width 78 height 23
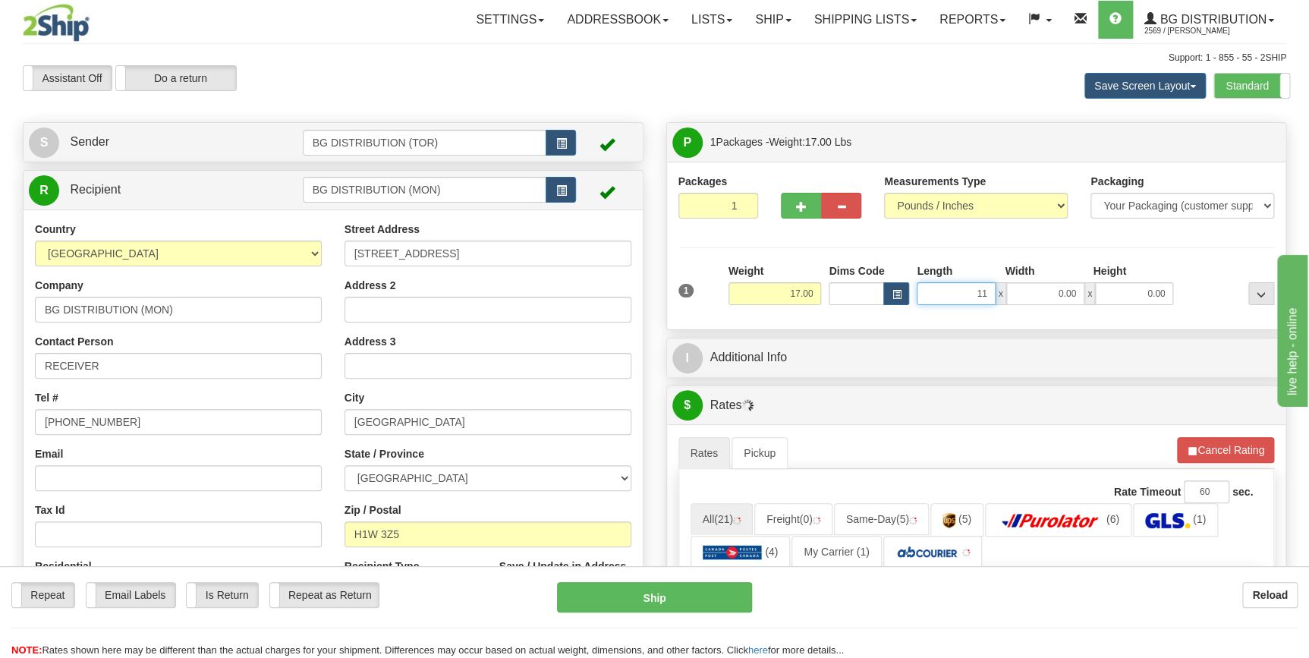
type input "11.00"
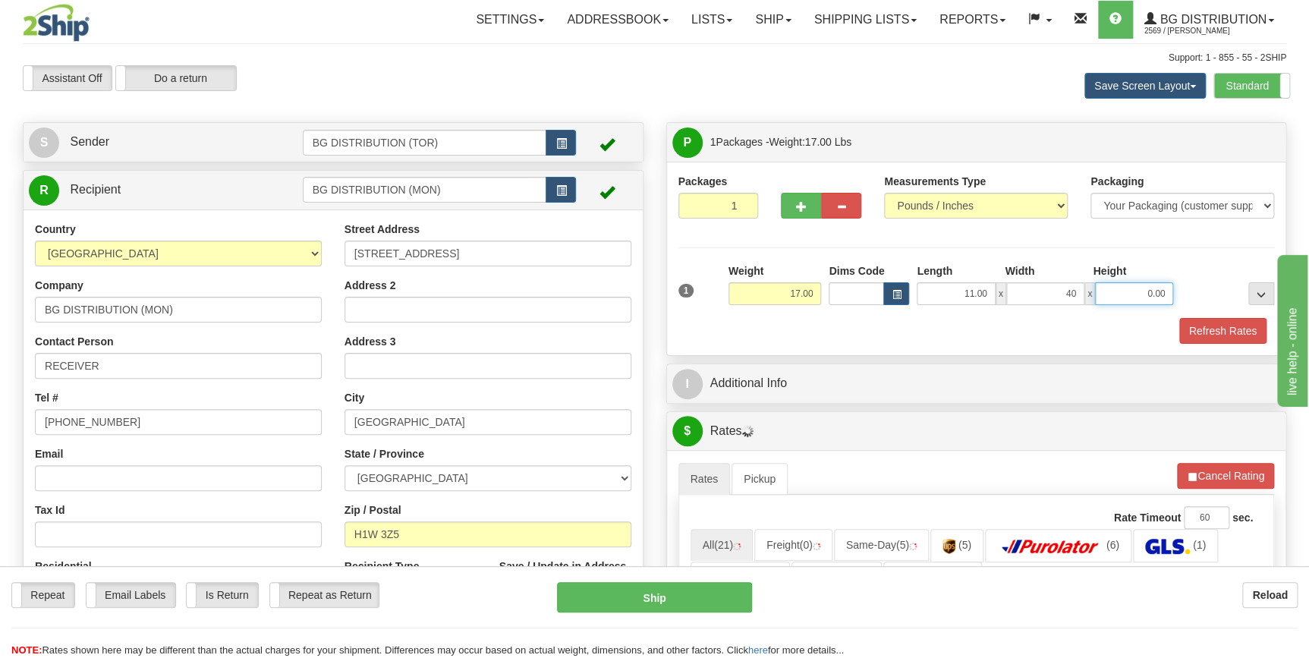
type input "40.00"
type input "1"
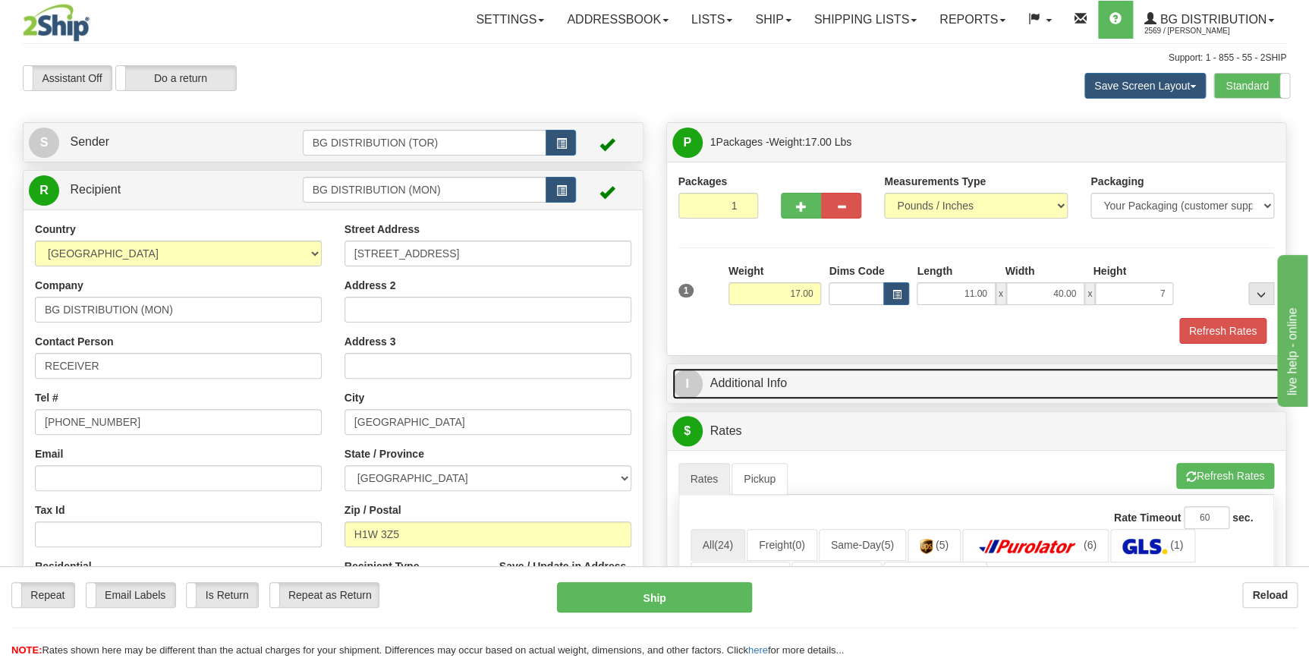
type input "7.00"
click at [795, 379] on link "I Additional Info" at bounding box center [976, 383] width 609 height 31
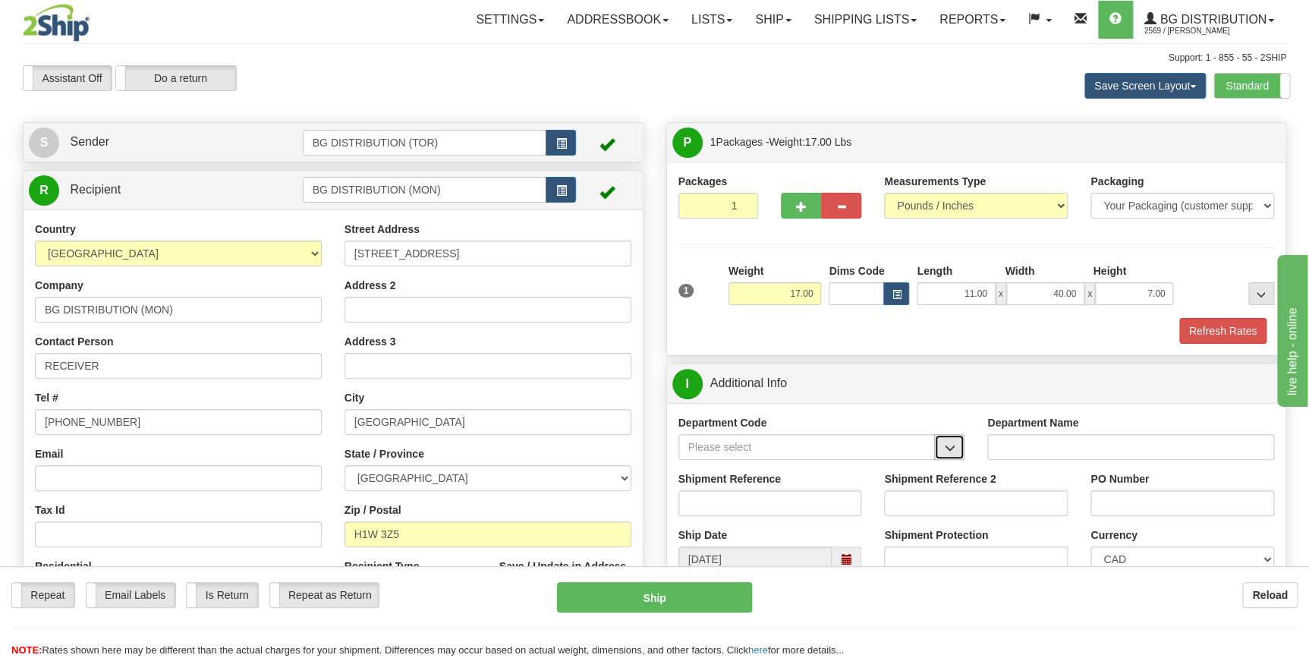
click at [950, 455] on button "button" at bounding box center [949, 447] width 30 height 26
click at [753, 564] on div "WT#" at bounding box center [803, 569] width 242 height 17
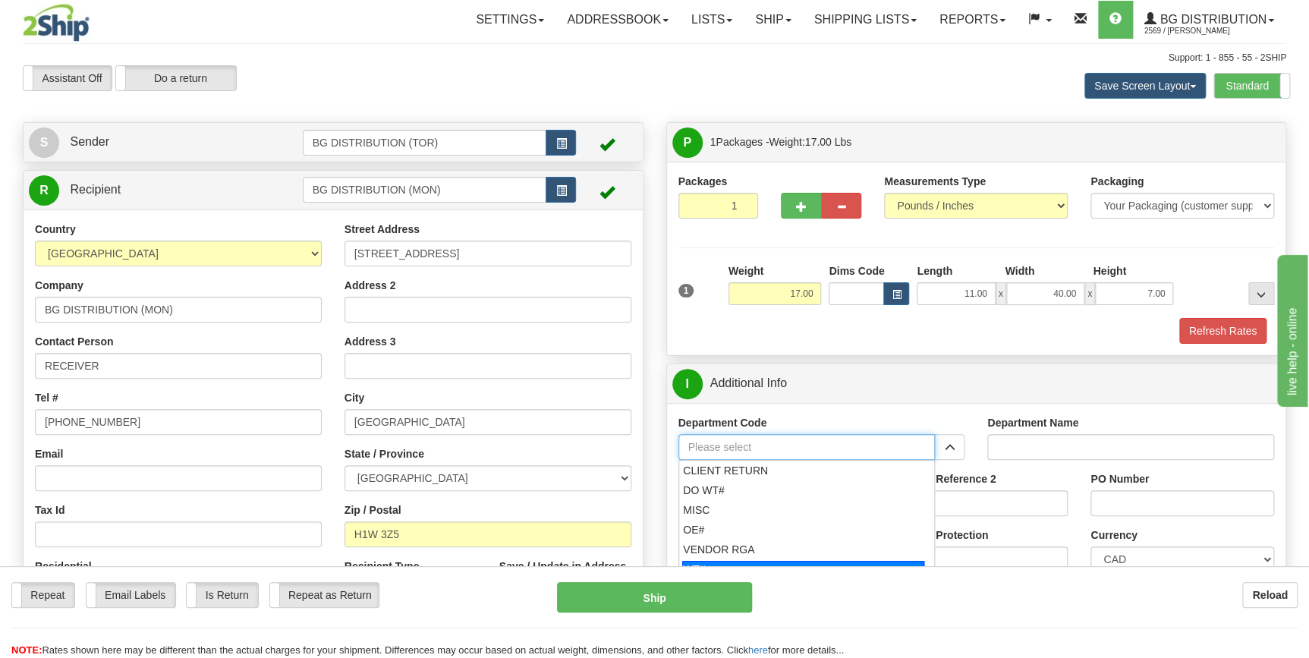
type input "WT#"
type input "WAREHOUSE TRANSFERS"
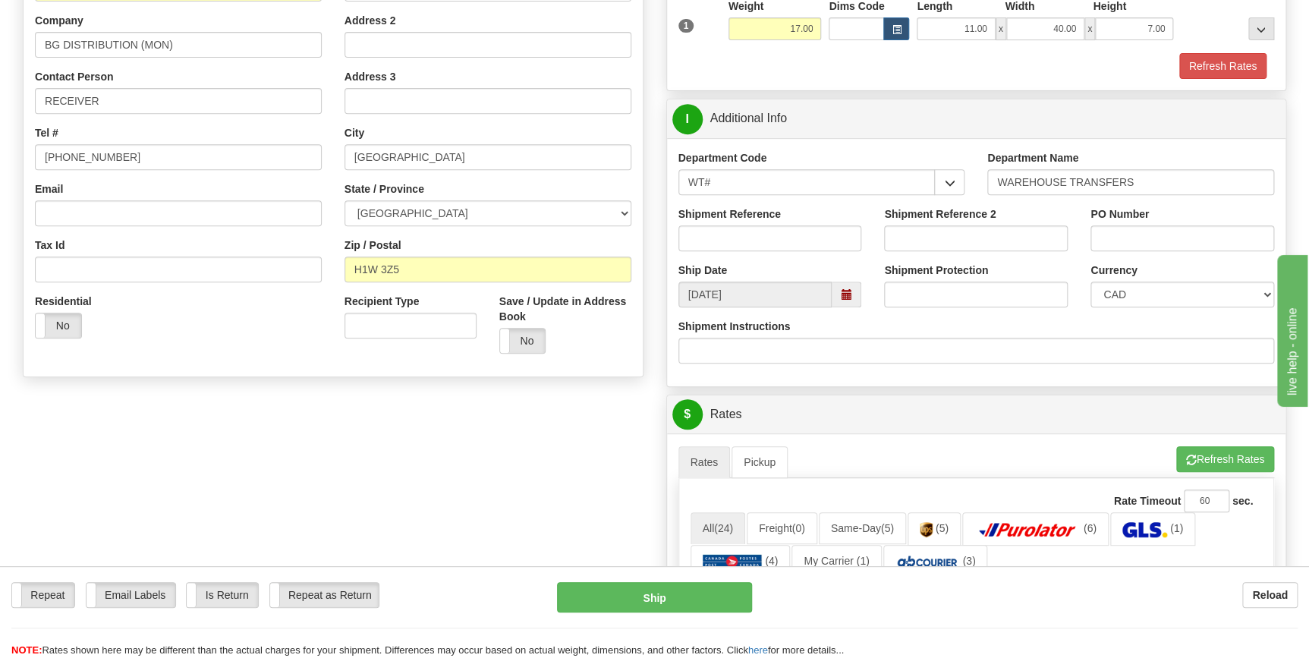
scroll to position [275, 0]
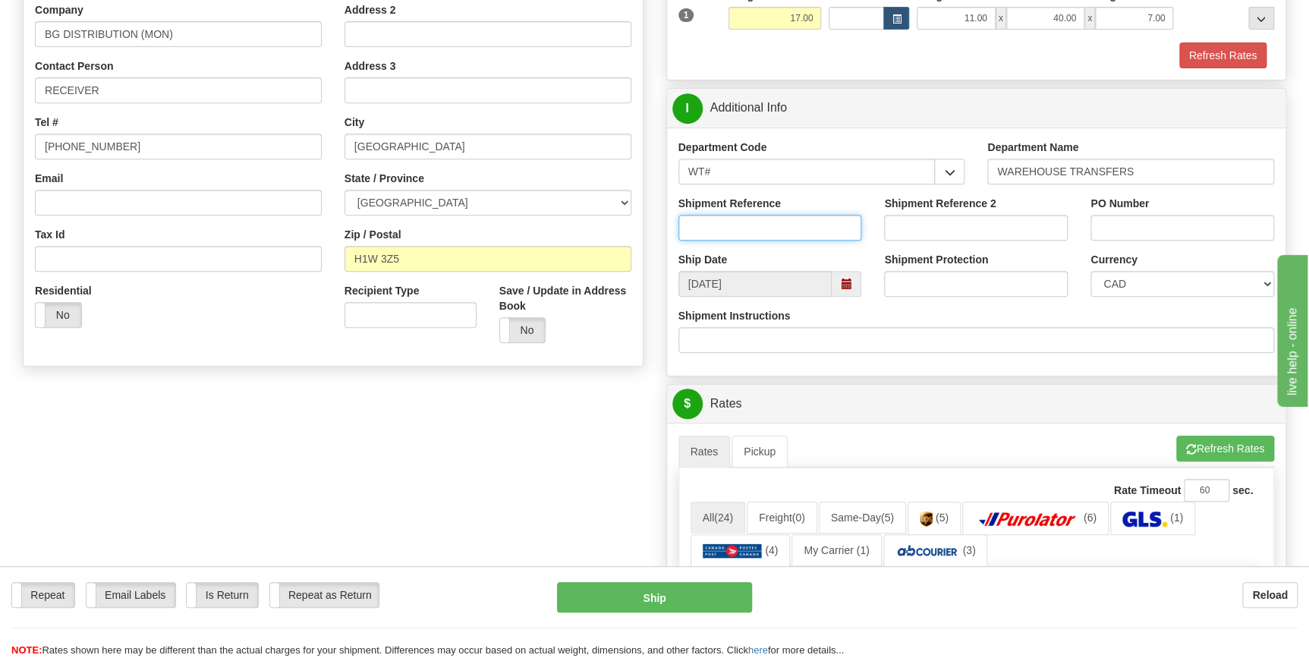
click at [726, 225] on input "Shipment Reference" at bounding box center [770, 228] width 184 height 26
click at [726, 225] on input "167675-00" at bounding box center [770, 228] width 184 height 26
type input "167675-00"
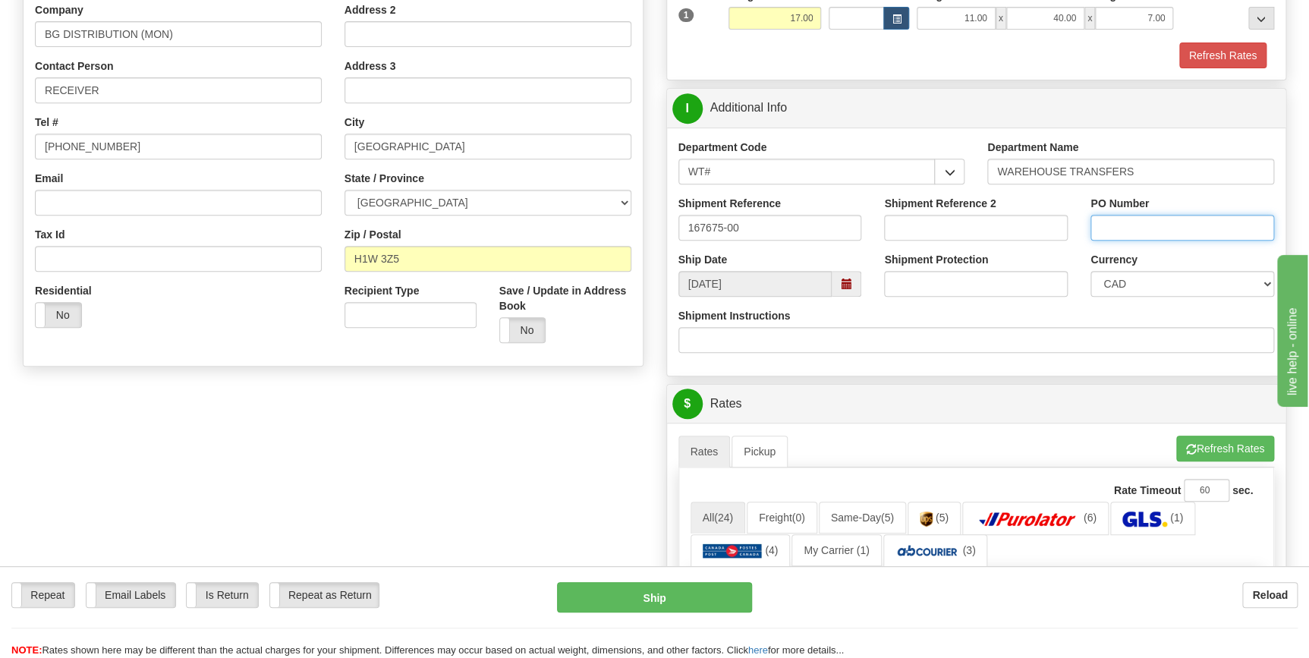
click at [1159, 223] on input "PO Number" at bounding box center [1183, 228] width 184 height 26
paste input "167675-00"
type input "167675-00"
click at [1052, 314] on div "Shipment Instructions" at bounding box center [976, 330] width 596 height 45
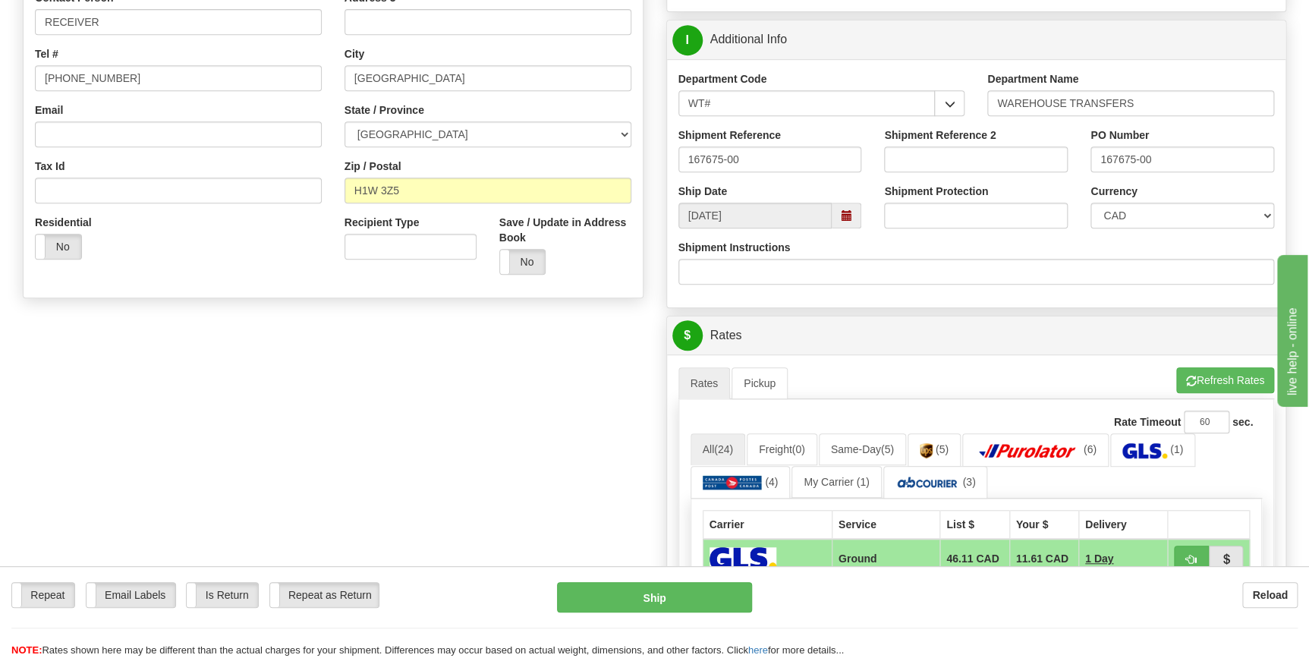
scroll to position [345, 0]
click at [1210, 379] on button "Refresh Rates" at bounding box center [1225, 380] width 98 height 26
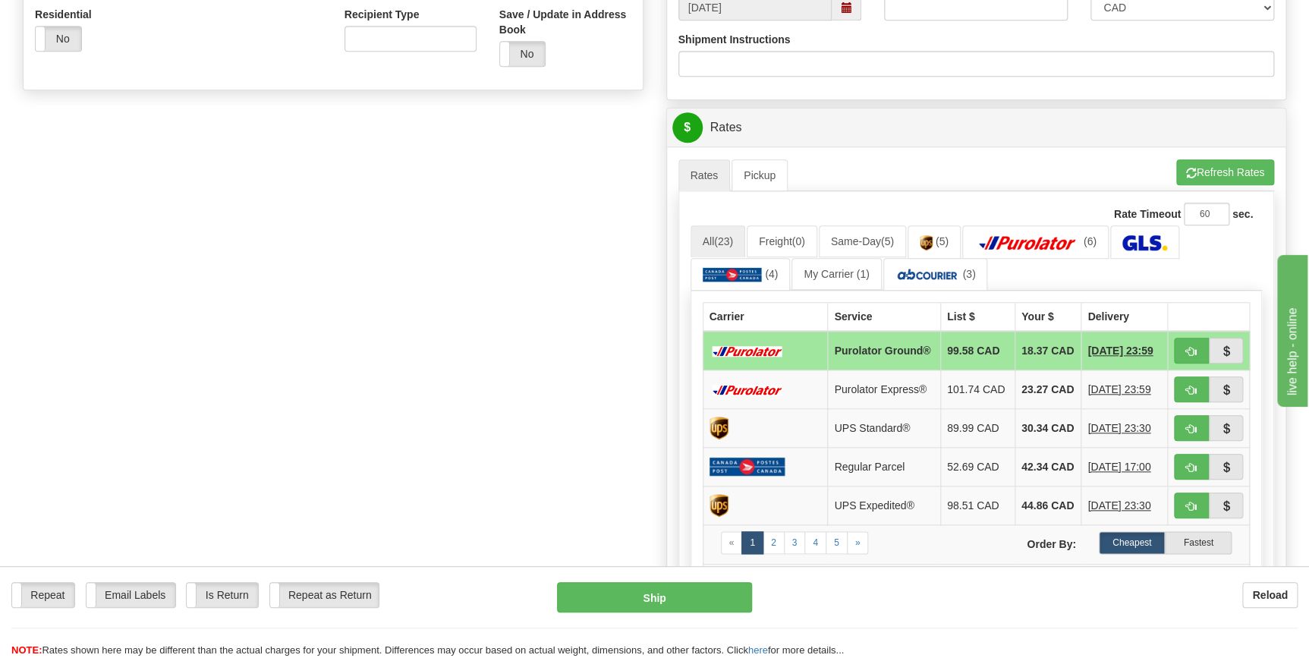
scroll to position [621, 0]
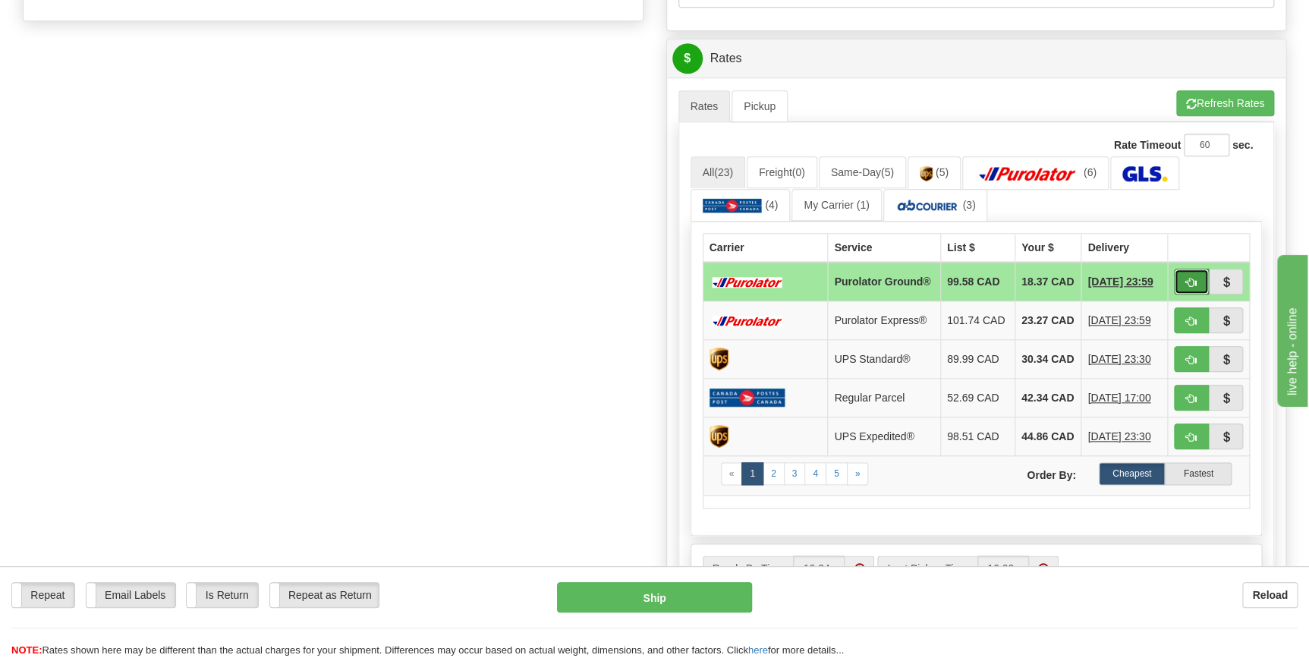
click at [1191, 282] on span "button" at bounding box center [1191, 283] width 11 height 10
type input "260"
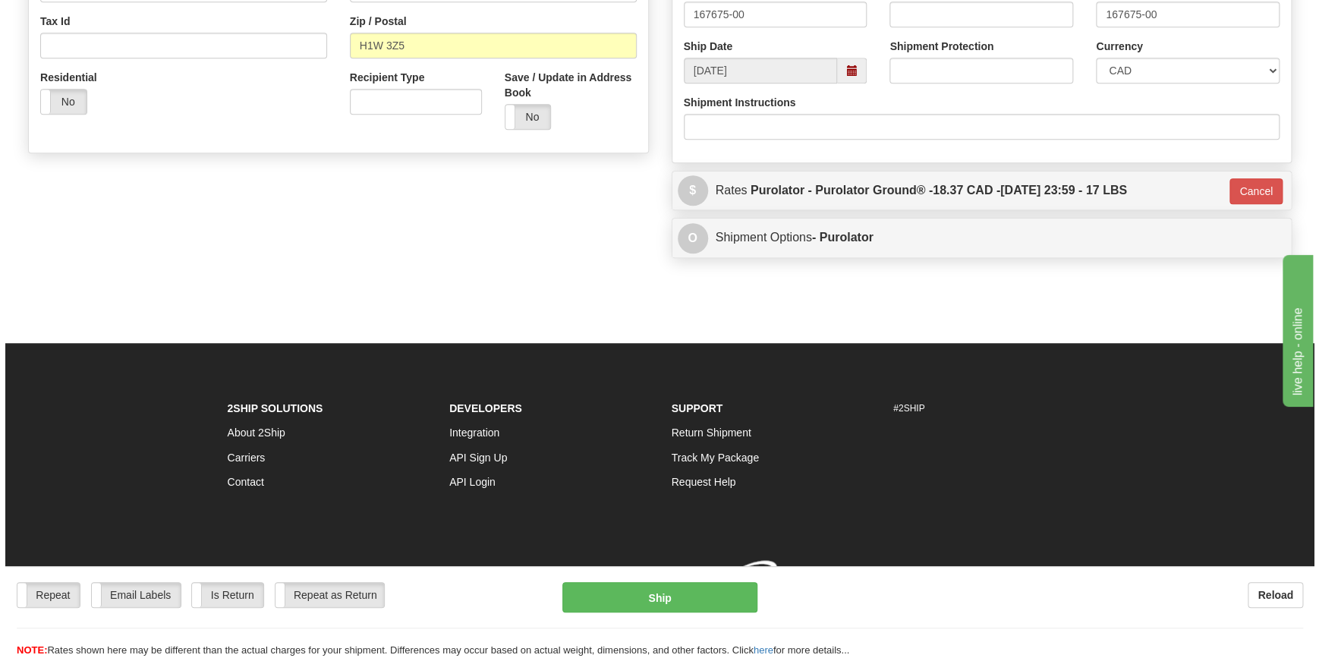
scroll to position [509, 0]
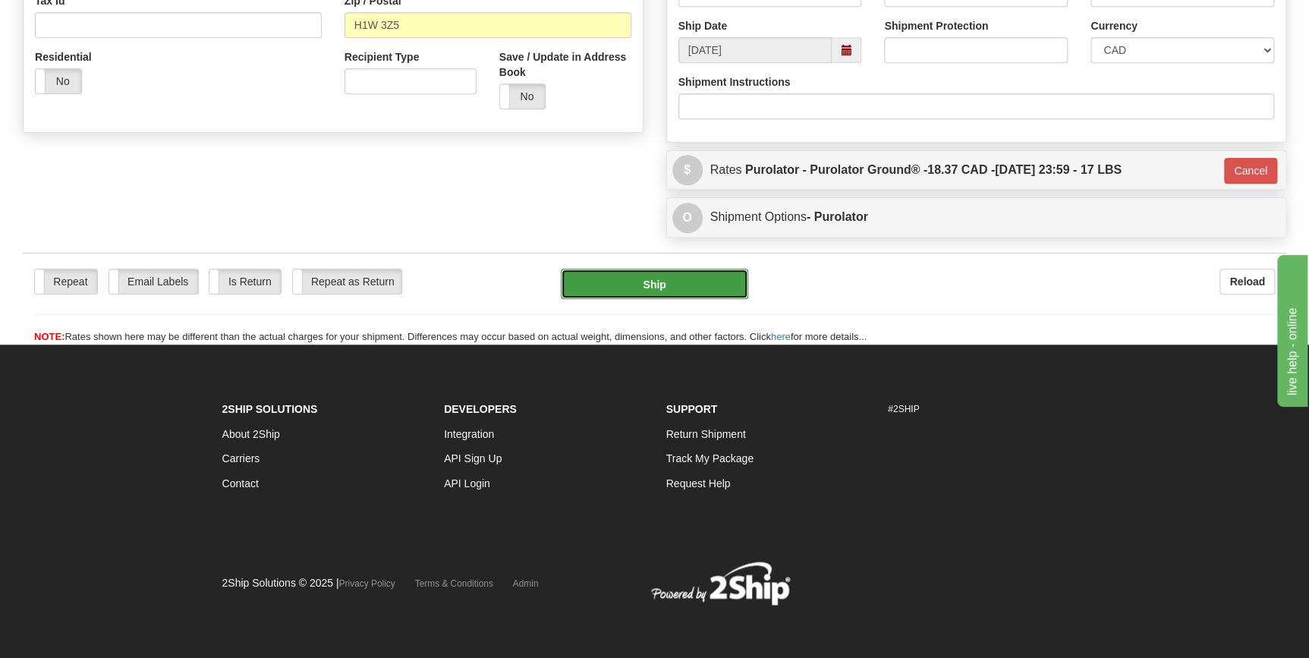
click at [672, 283] on button "Ship" at bounding box center [654, 284] width 187 height 30
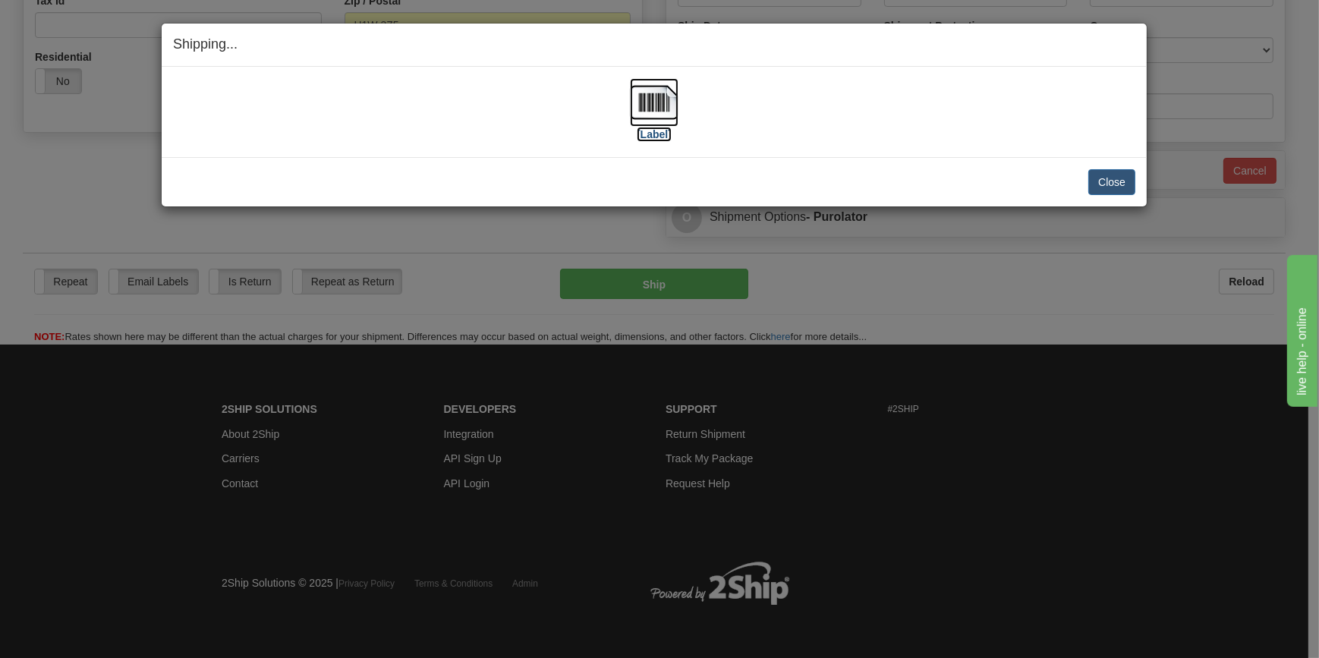
click at [651, 106] on img at bounding box center [654, 102] width 49 height 49
